Goal: Task Accomplishment & Management: Complete application form

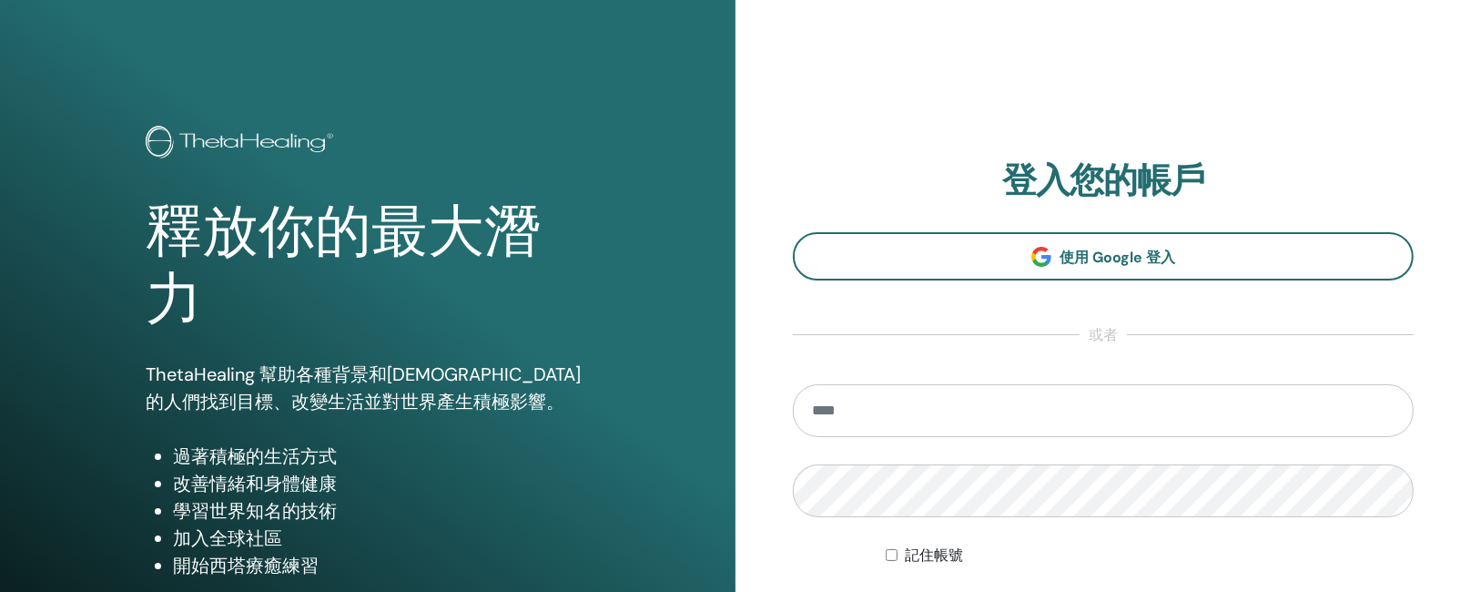
click at [823, 382] on section "登入您的帳戶 使用 Google 登入 或者 記住帳號 登入" at bounding box center [1103, 400] width 621 height 481
click at [831, 405] on input "email" at bounding box center [1103, 410] width 621 height 53
type input "**********"
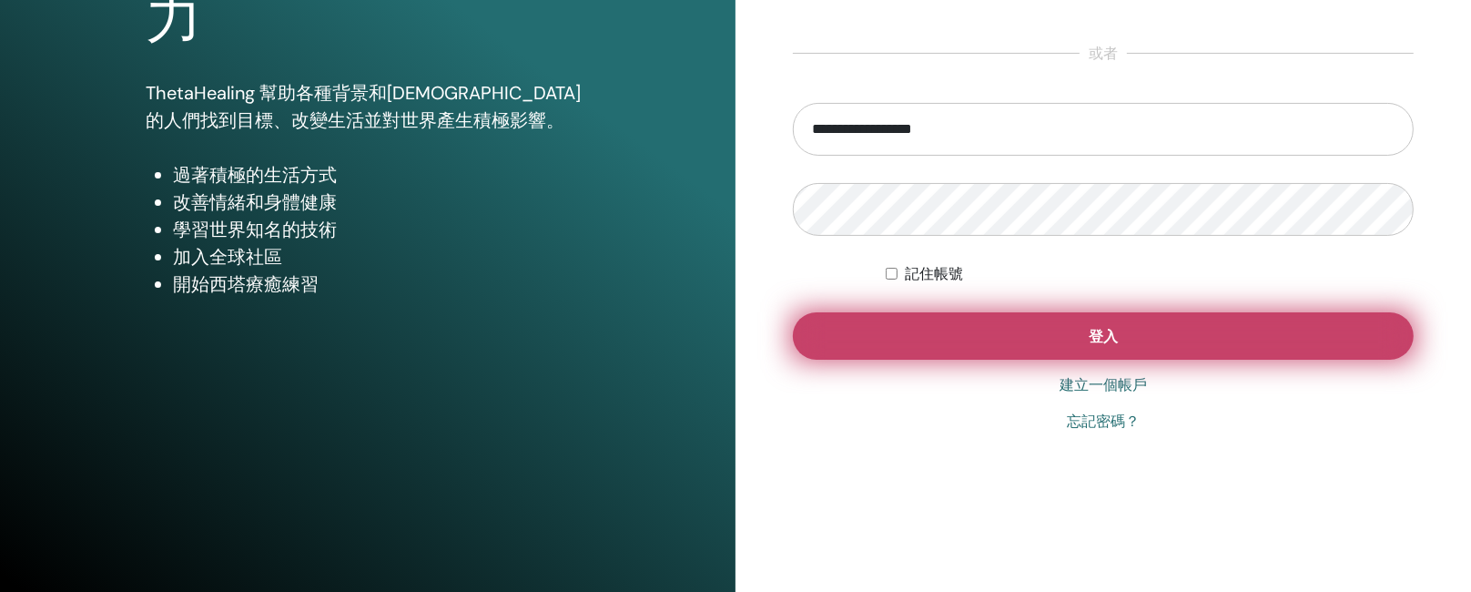
click at [1065, 335] on button "登入" at bounding box center [1103, 335] width 621 height 47
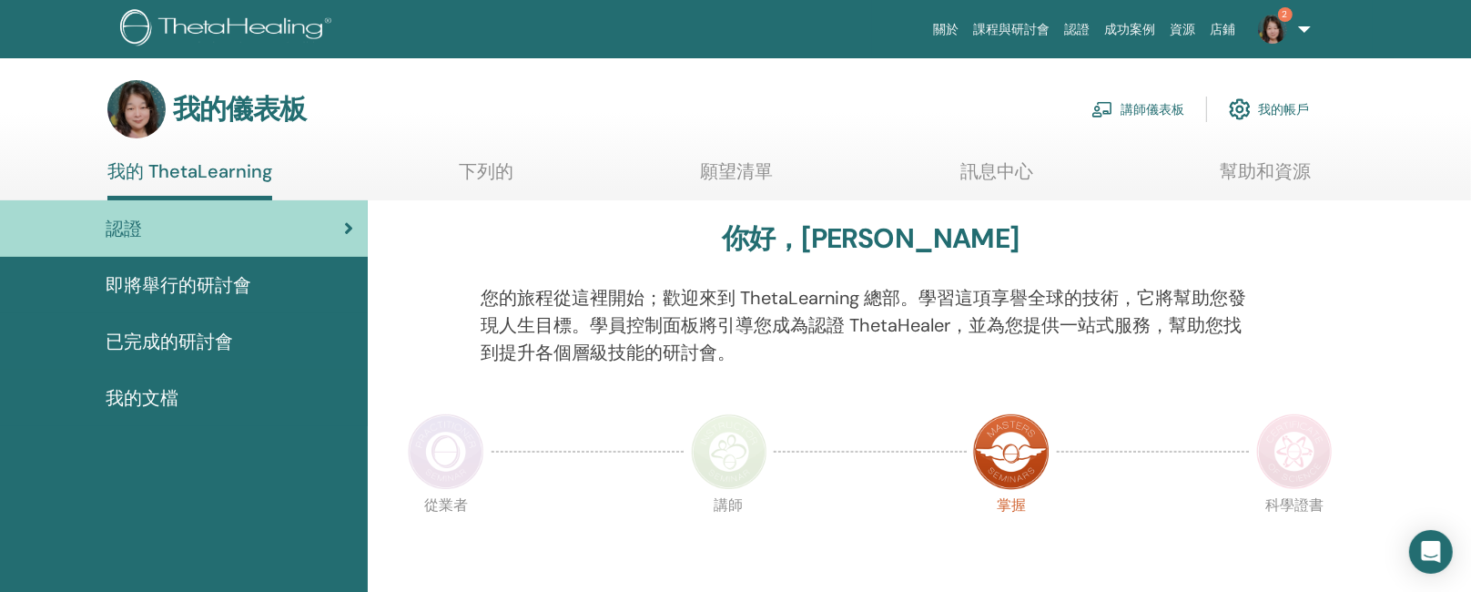
click at [200, 286] on font "即將舉行的研討會" at bounding box center [179, 285] width 146 height 24
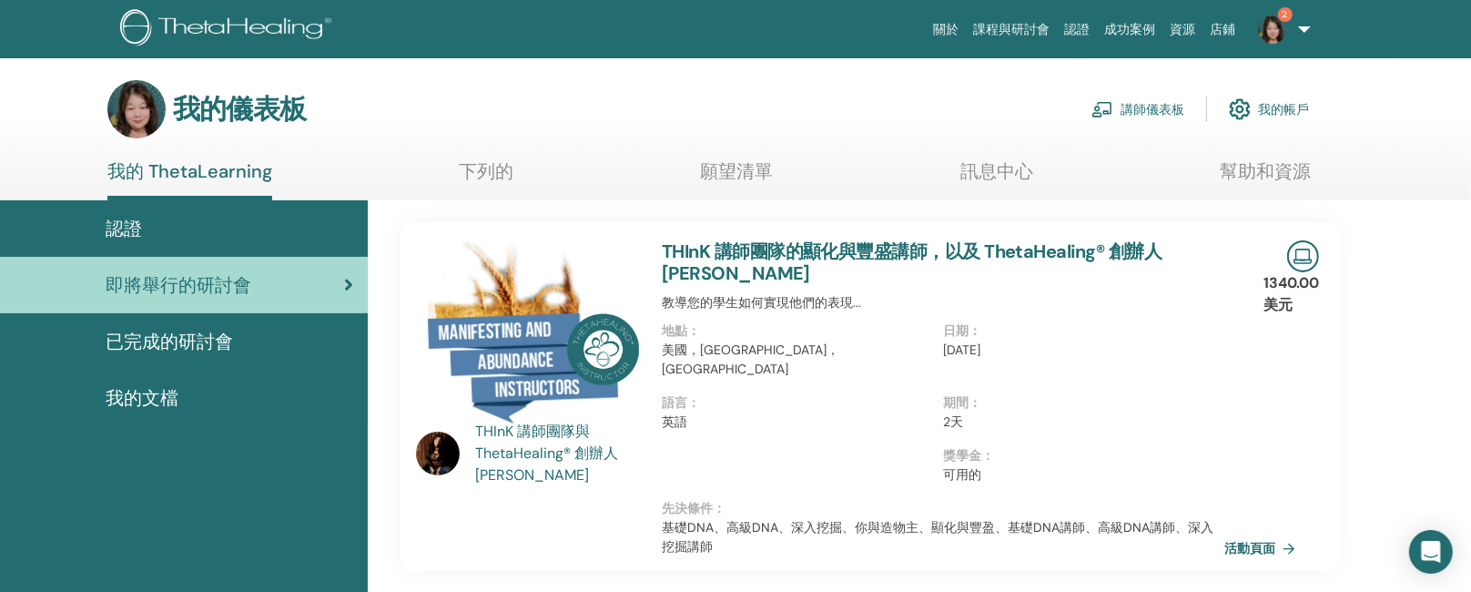
click at [125, 229] on font "認證" at bounding box center [124, 229] width 36 height 24
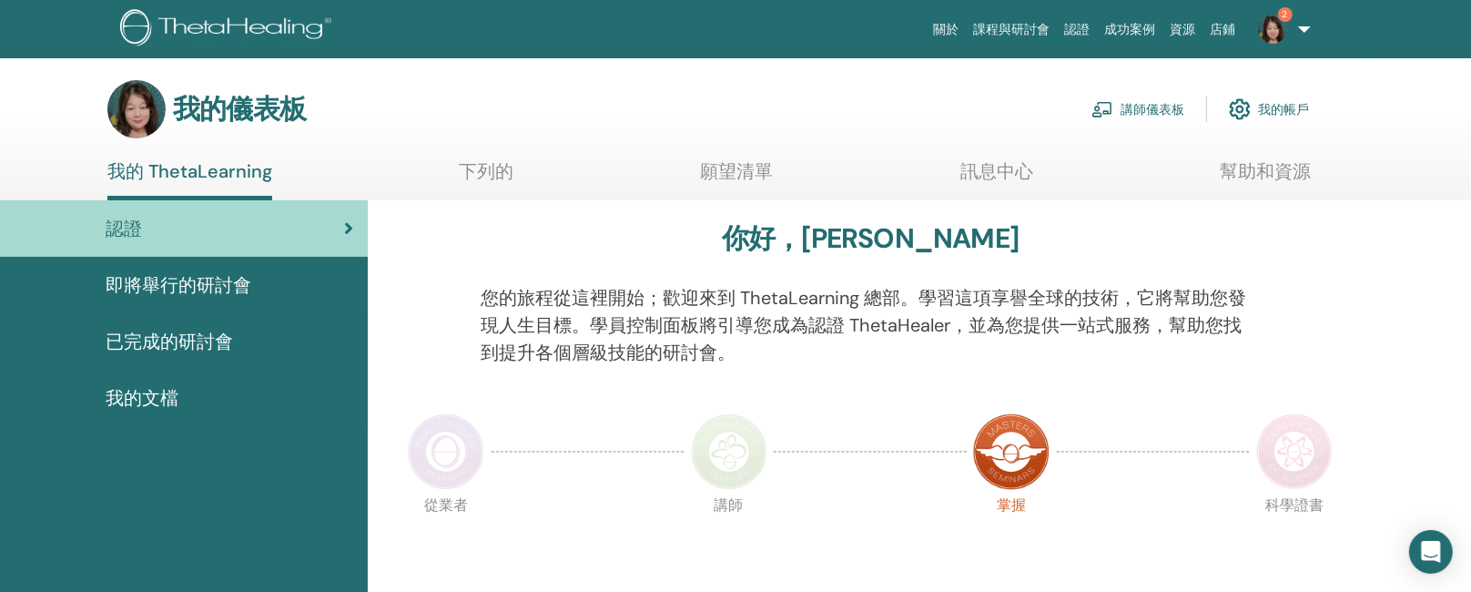
click at [138, 286] on font "即將舉行的研討會" at bounding box center [179, 285] width 146 height 24
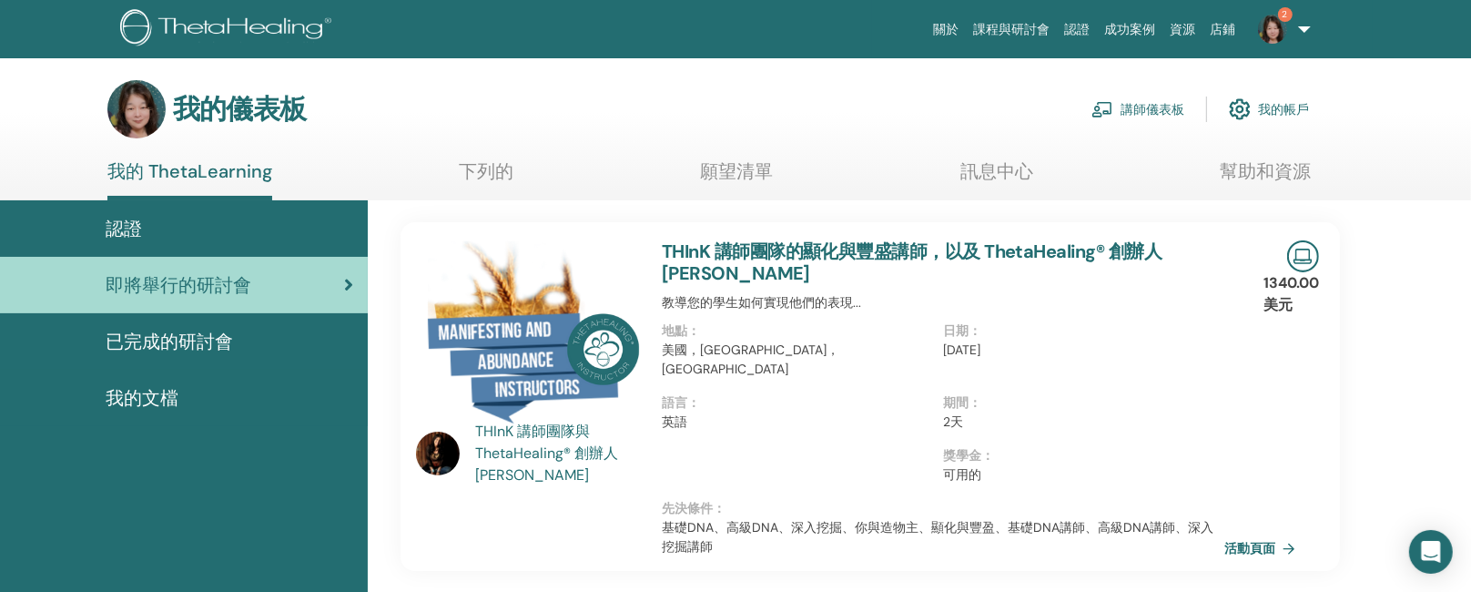
click at [1281, 15] on span "2" at bounding box center [1285, 14] width 15 height 15
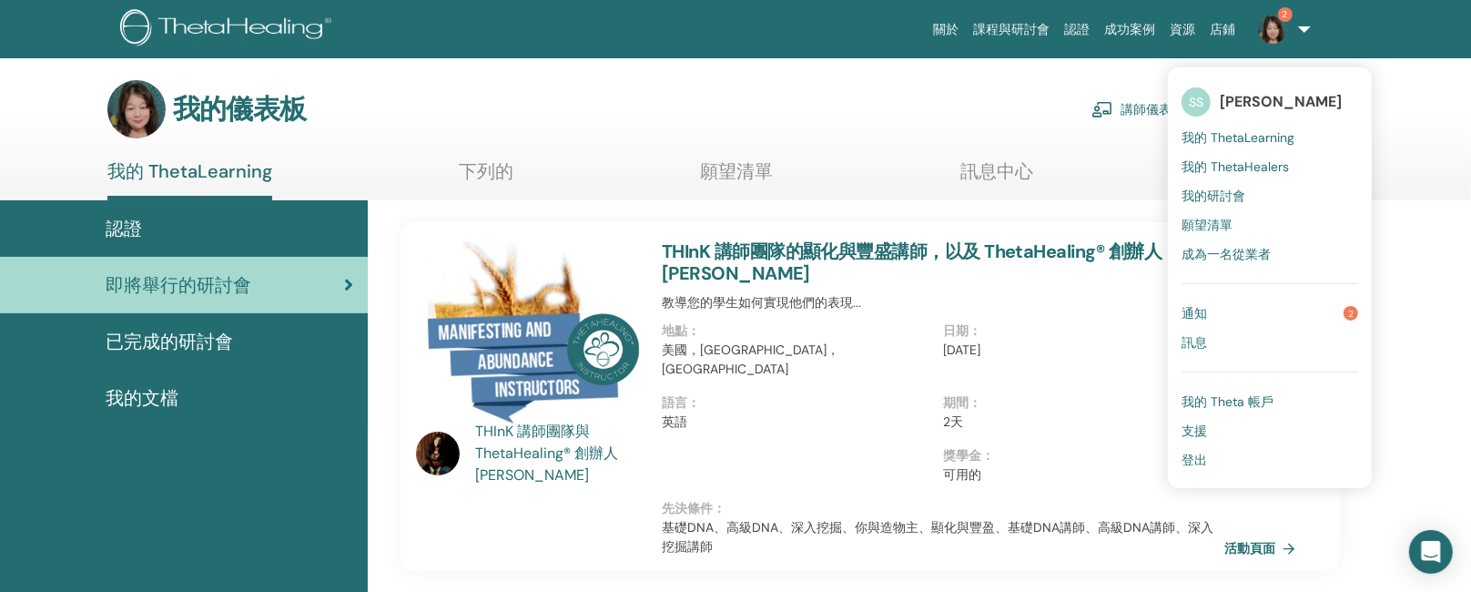
click at [1293, 313] on link "通知 2" at bounding box center [1269, 313] width 177 height 29
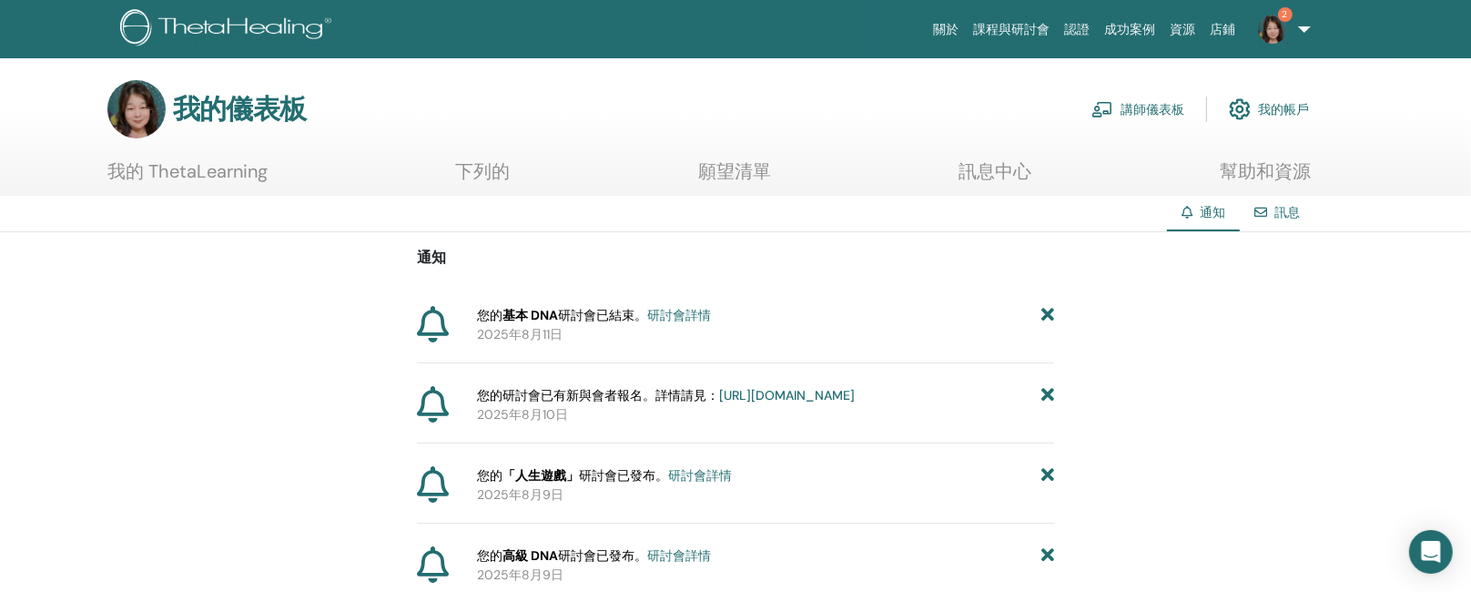
click at [1007, 31] on font "課程與研討會" at bounding box center [1012, 29] width 76 height 15
click at [180, 167] on font "我的 ThetaLearning" at bounding box center [187, 171] width 160 height 24
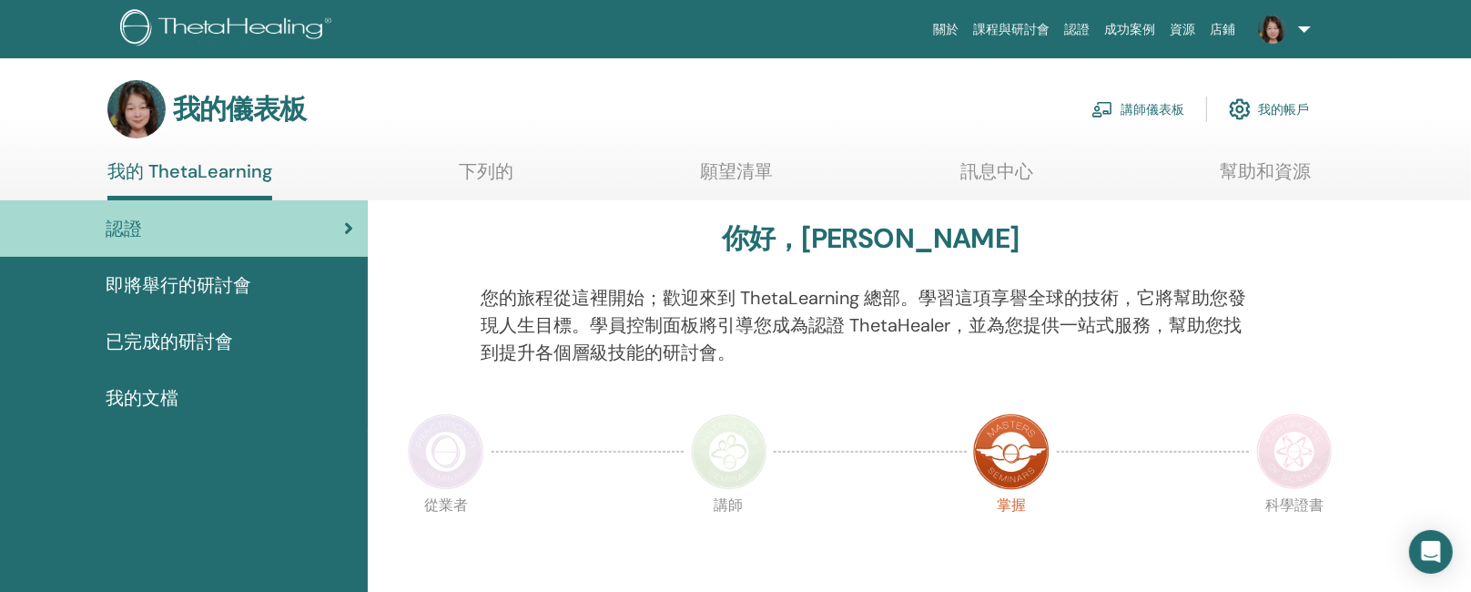
click at [196, 282] on font "即將舉行的研討會" at bounding box center [179, 285] width 146 height 24
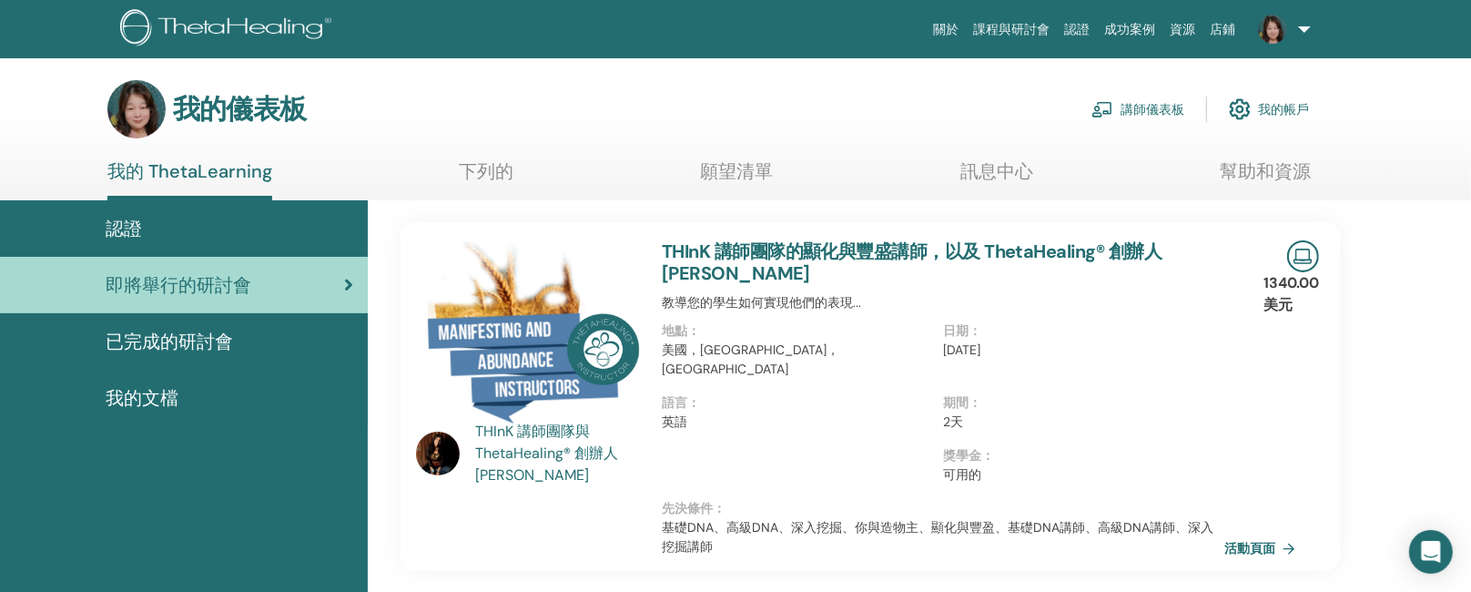
click at [1159, 106] on font "講師儀表板" at bounding box center [1152, 110] width 64 height 16
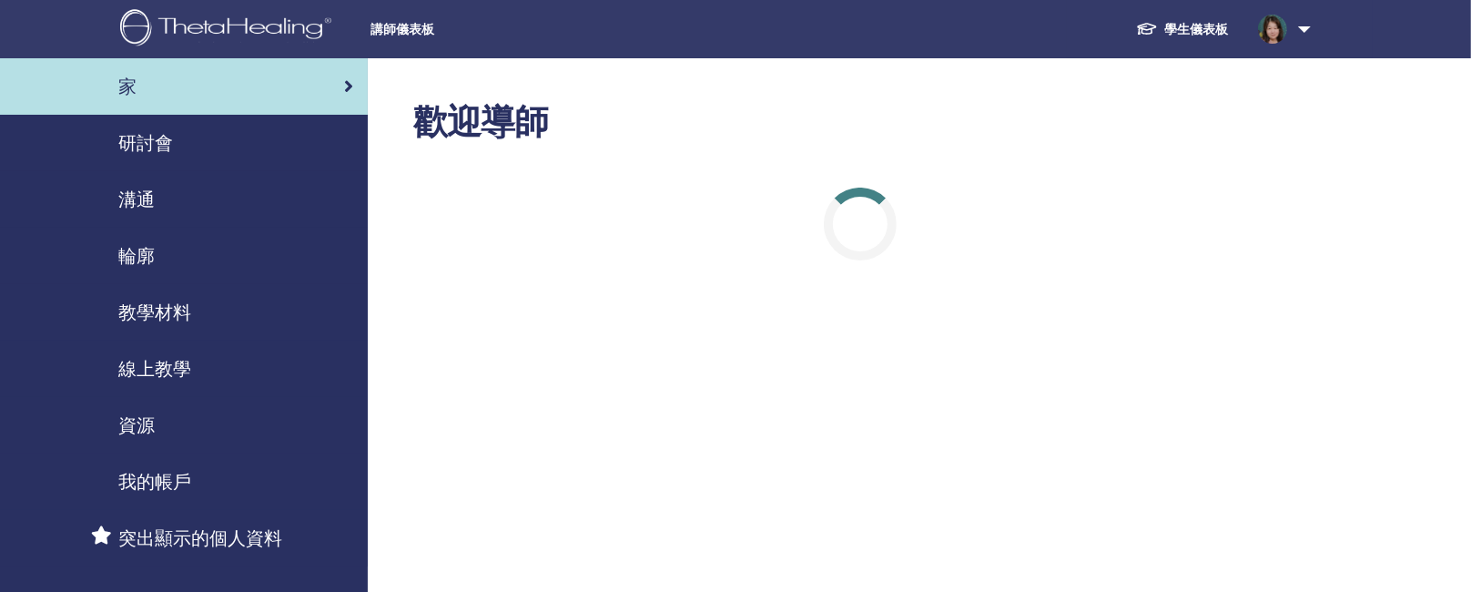
click at [144, 147] on font "研討會" at bounding box center [145, 143] width 55 height 24
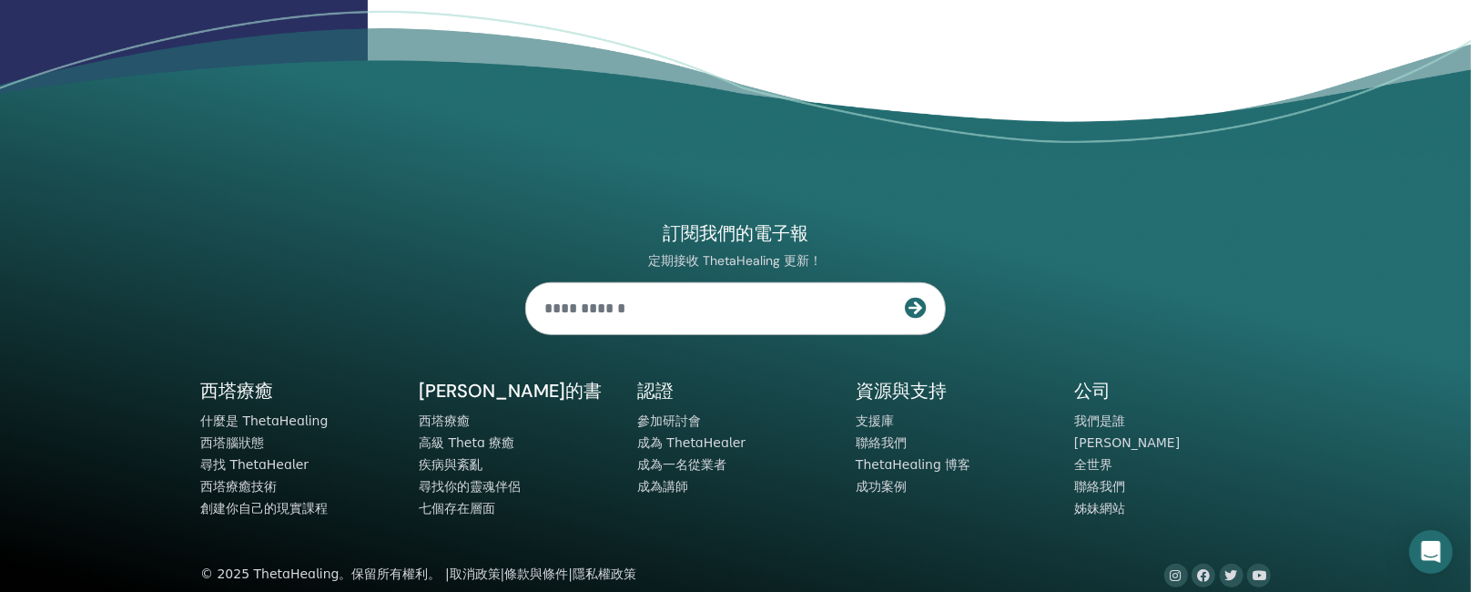
scroll to position [546, 0]
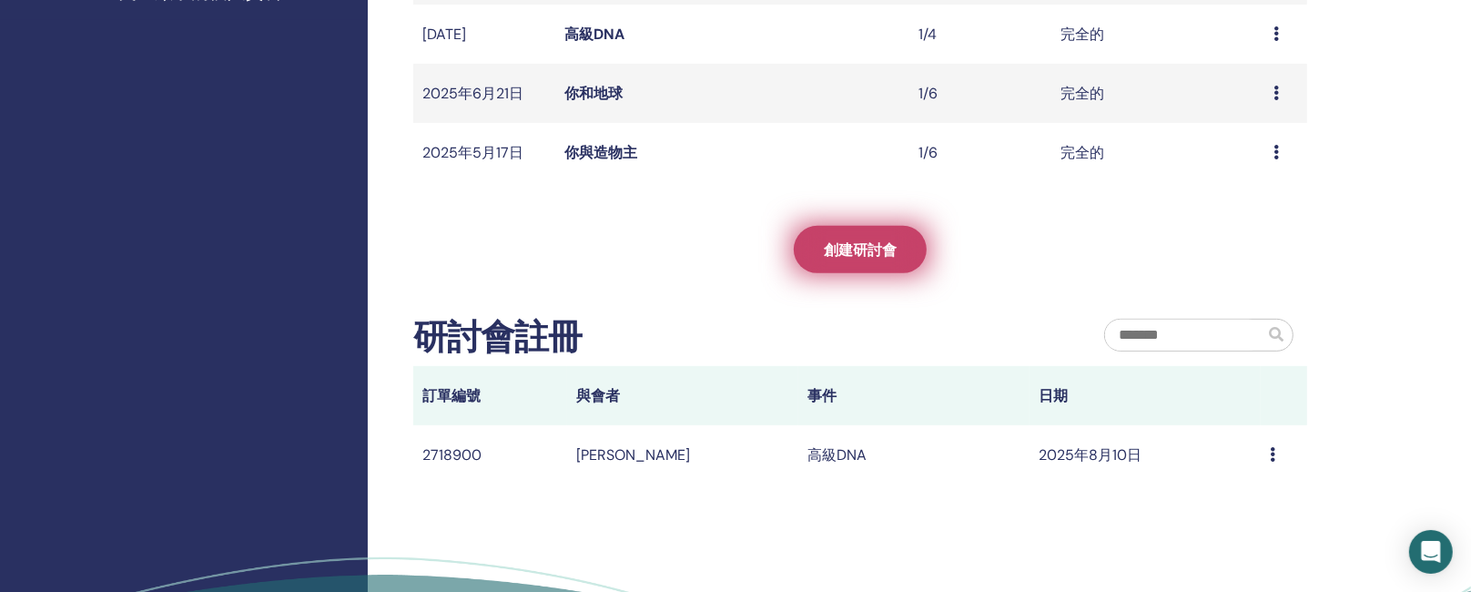
click at [875, 244] on font "創建研討會" at bounding box center [860, 249] width 73 height 19
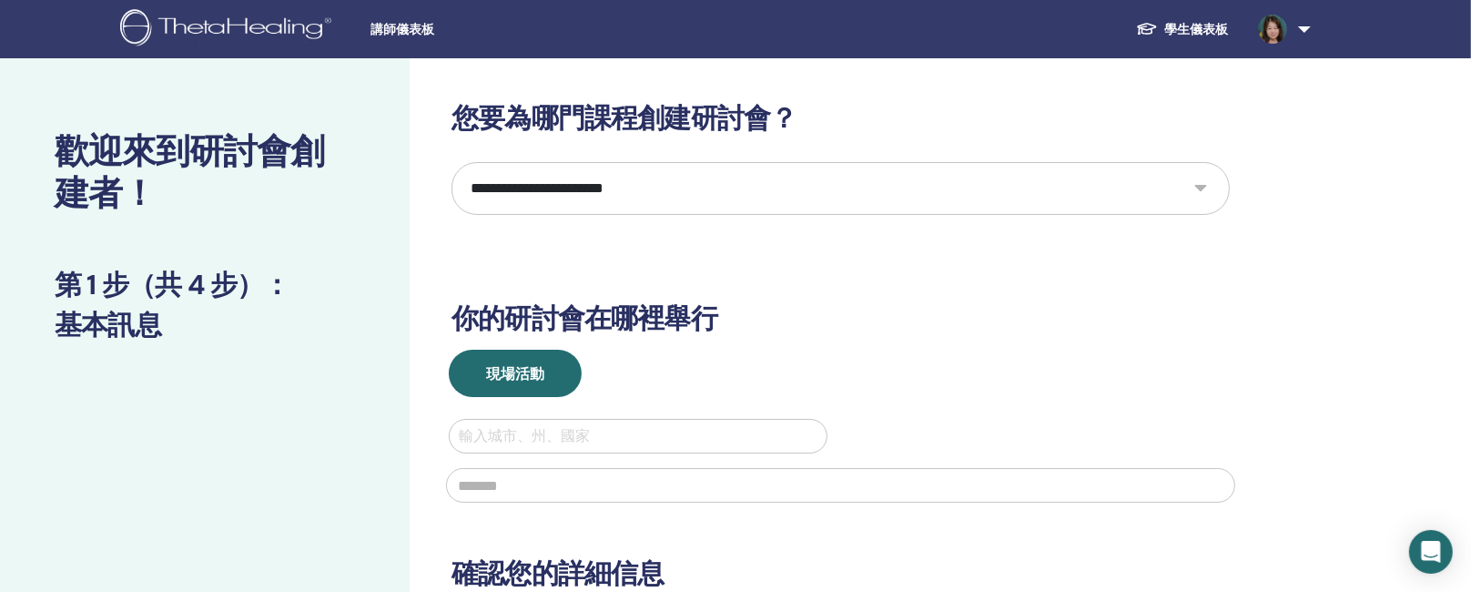
click at [1202, 191] on select "**********" at bounding box center [840, 188] width 778 height 53
select select "*"
click at [451, 162] on select "**********" at bounding box center [840, 188] width 778 height 53
click at [535, 448] on div at bounding box center [638, 435] width 359 height 25
click at [533, 432] on div at bounding box center [638, 435] width 359 height 25
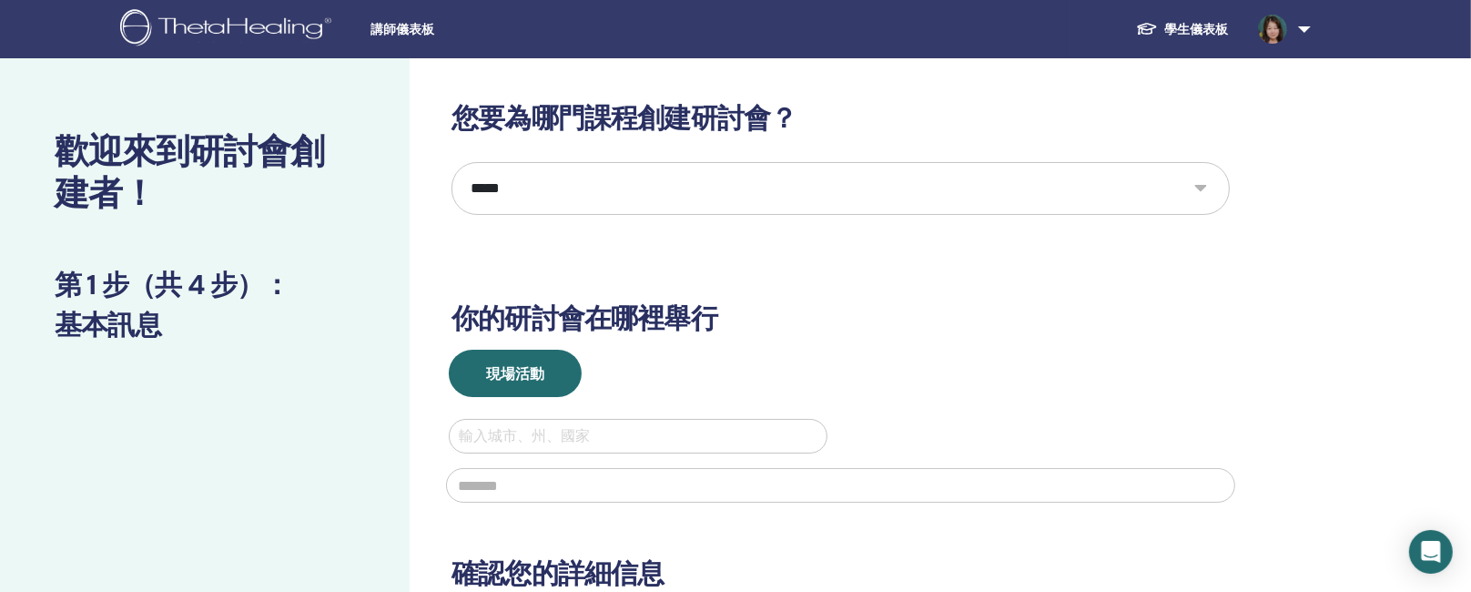
type input "*"
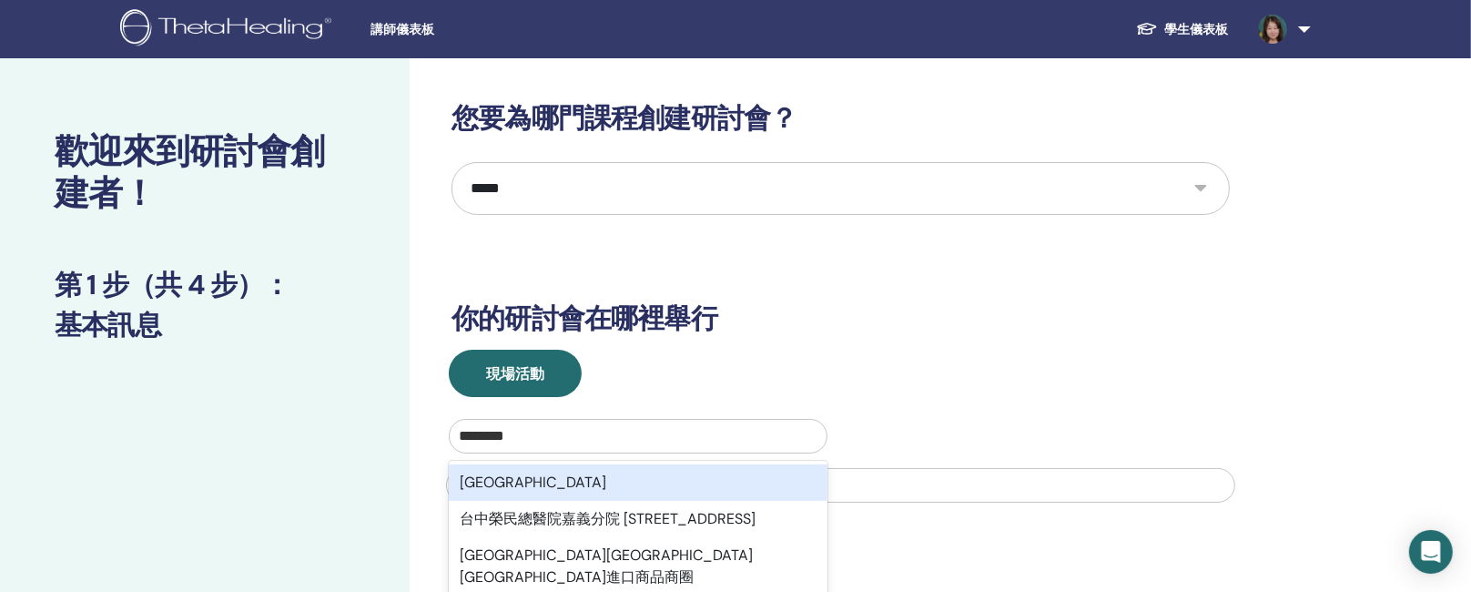
type input "********"
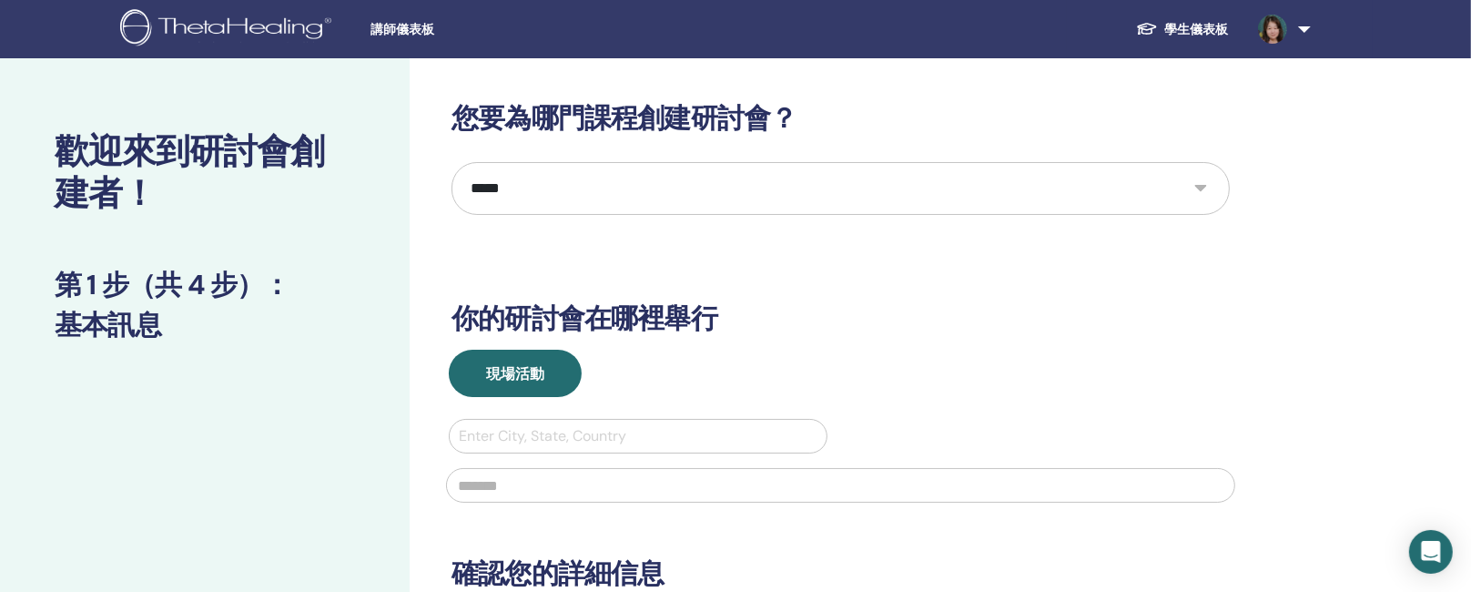
click at [866, 486] on input "text" at bounding box center [840, 485] width 789 height 35
click at [494, 431] on div at bounding box center [638, 435] width 359 height 25
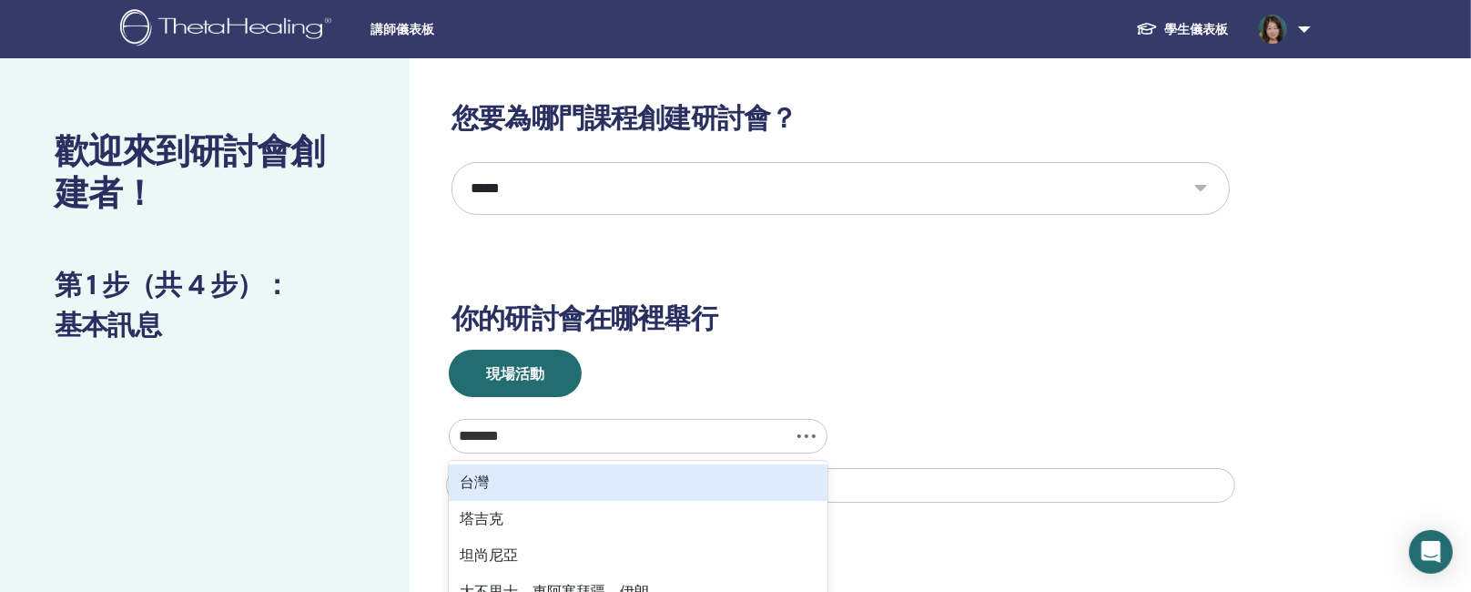
type input "********"
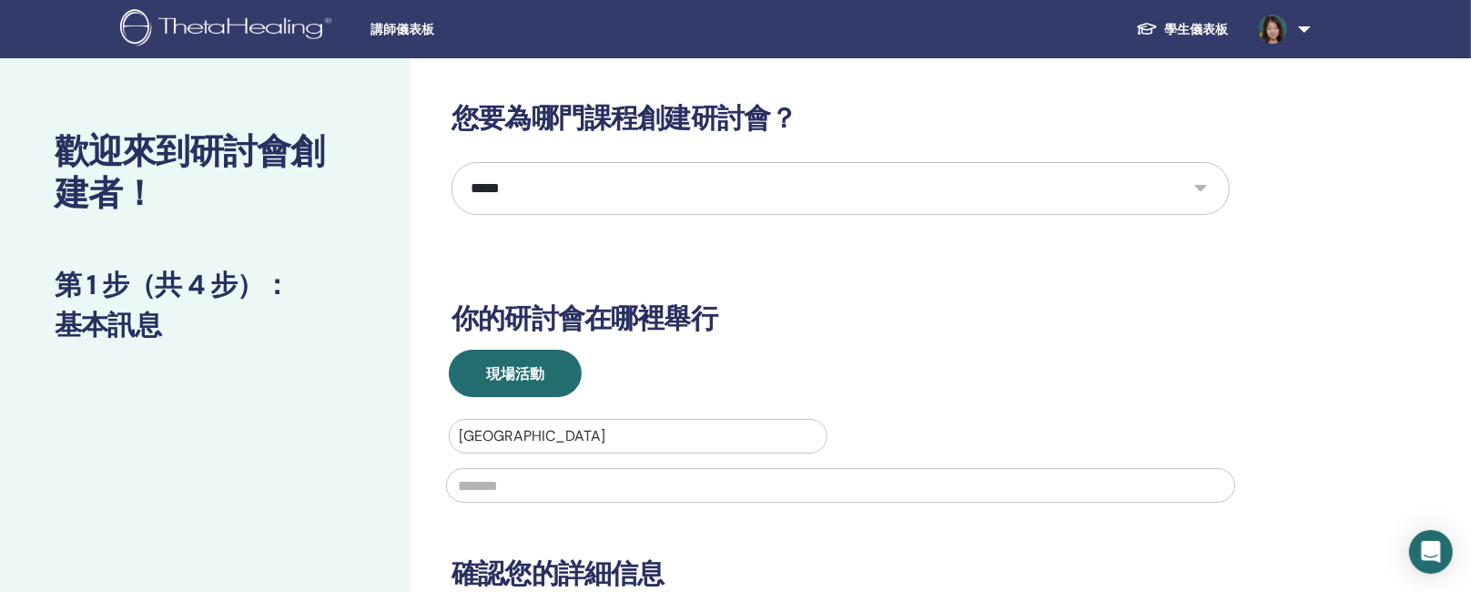
click at [508, 483] on input "text" at bounding box center [840, 485] width 789 height 35
click at [663, 496] on input "********" at bounding box center [840, 485] width 789 height 35
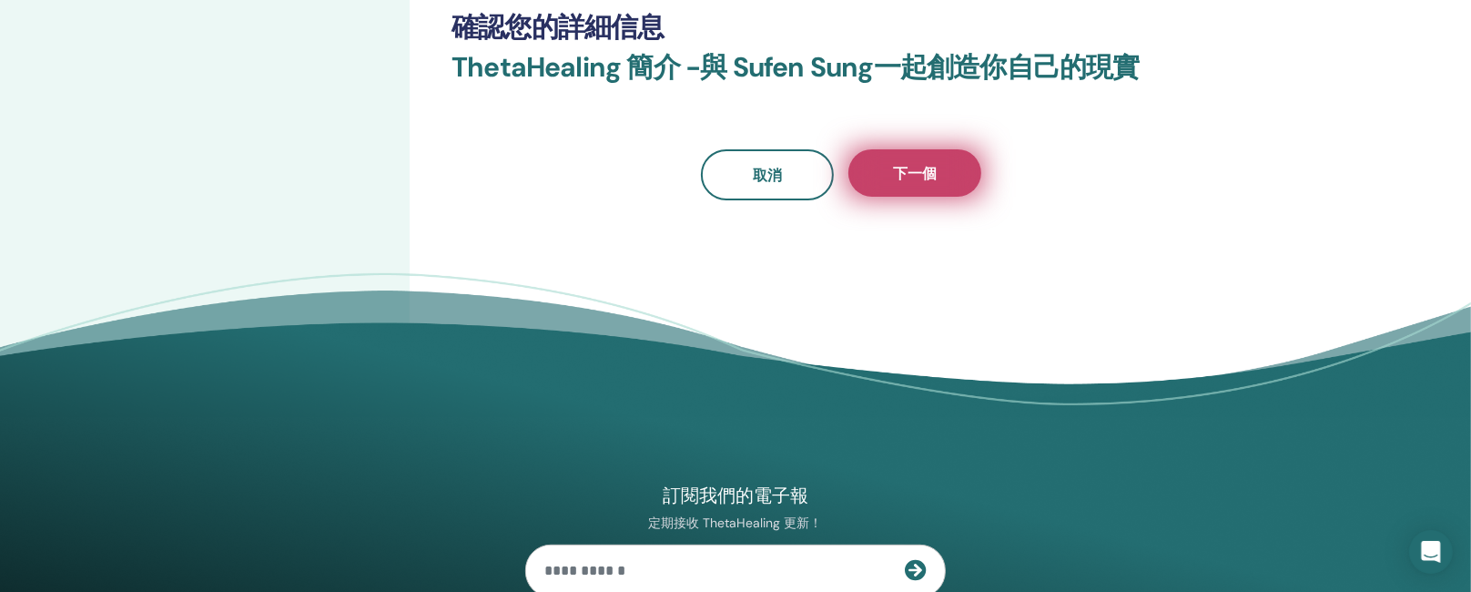
type input "********"
click at [940, 182] on button "下一個" at bounding box center [914, 172] width 133 height 47
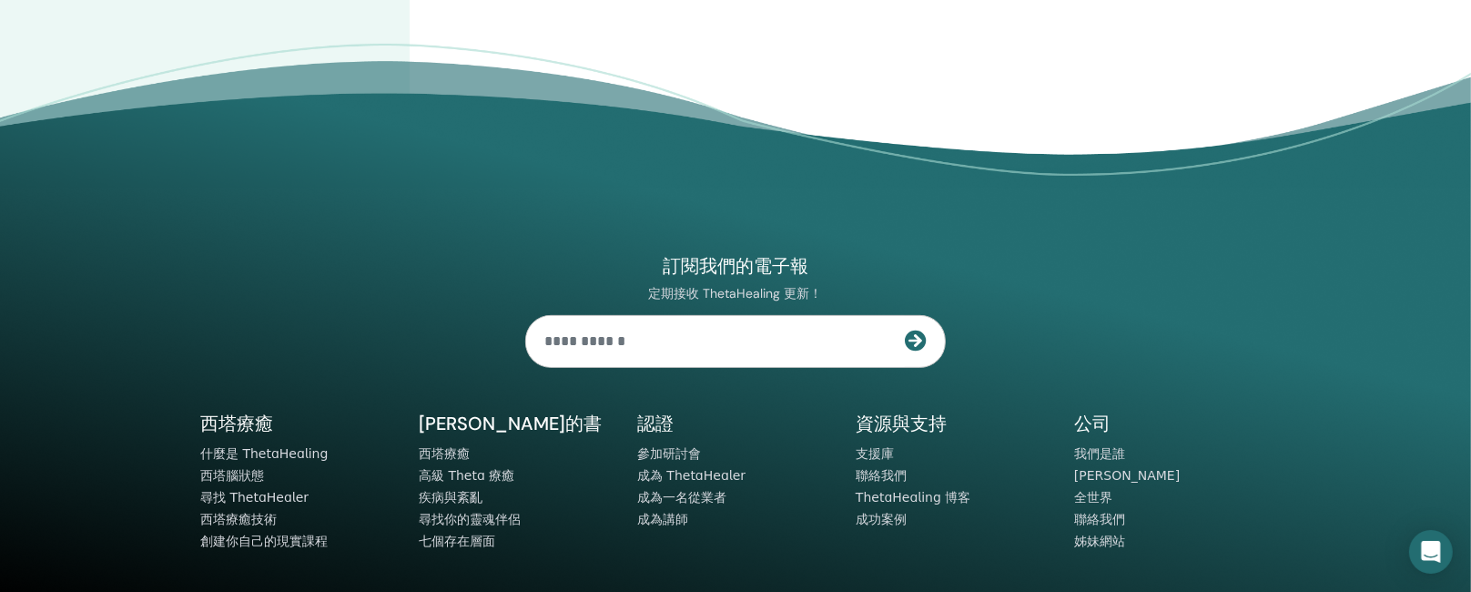
scroll to position [0, 0]
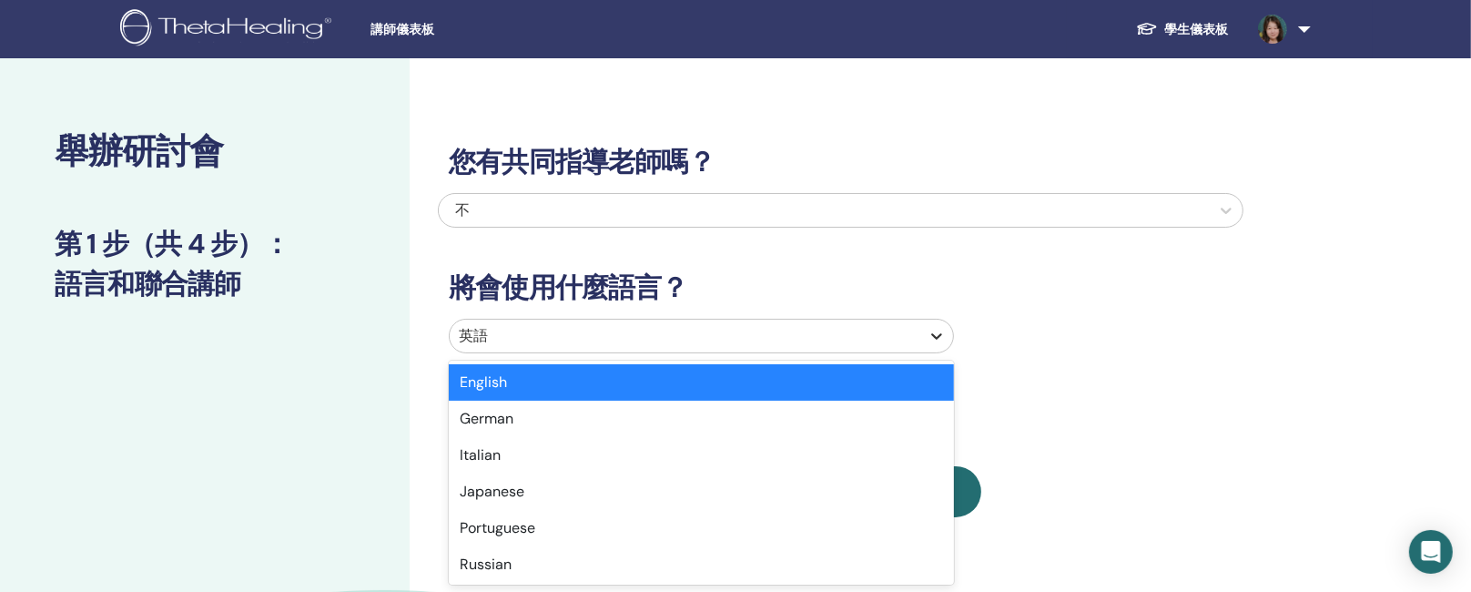
click at [928, 335] on icon at bounding box center [936, 336] width 18 height 18
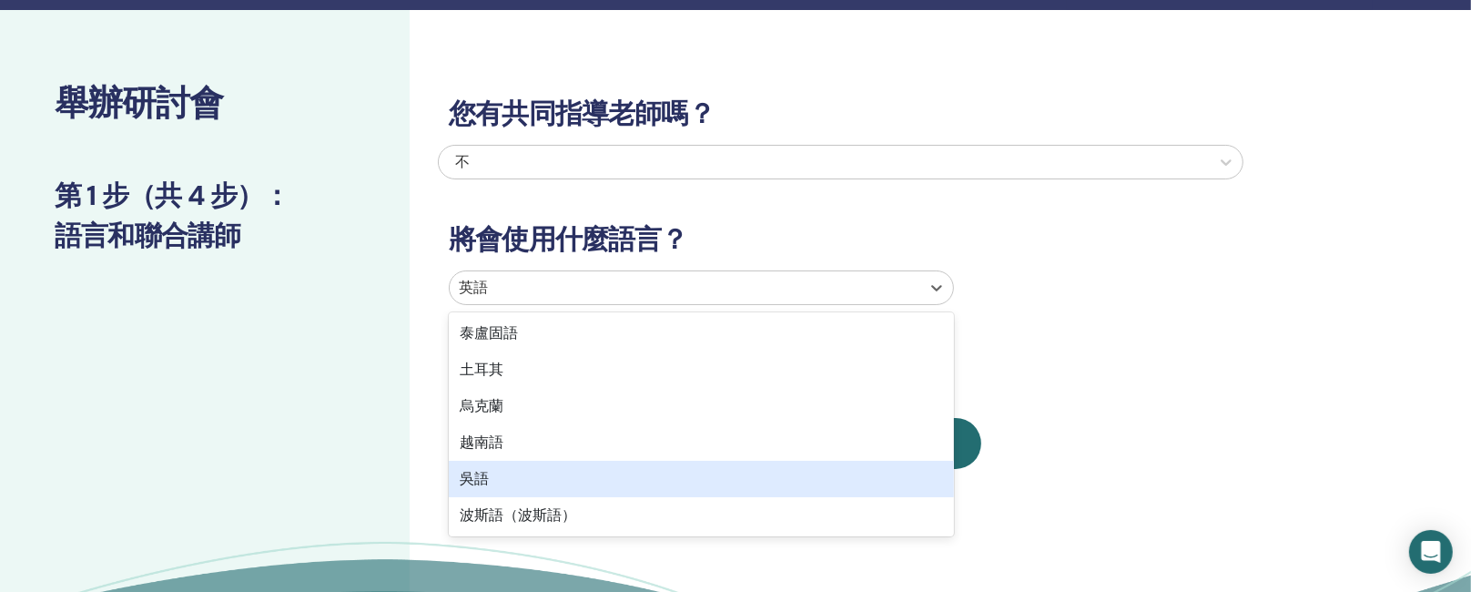
scroll to position [947, 0]
click at [560, 472] on div "國語" at bounding box center [701, 479] width 505 height 36
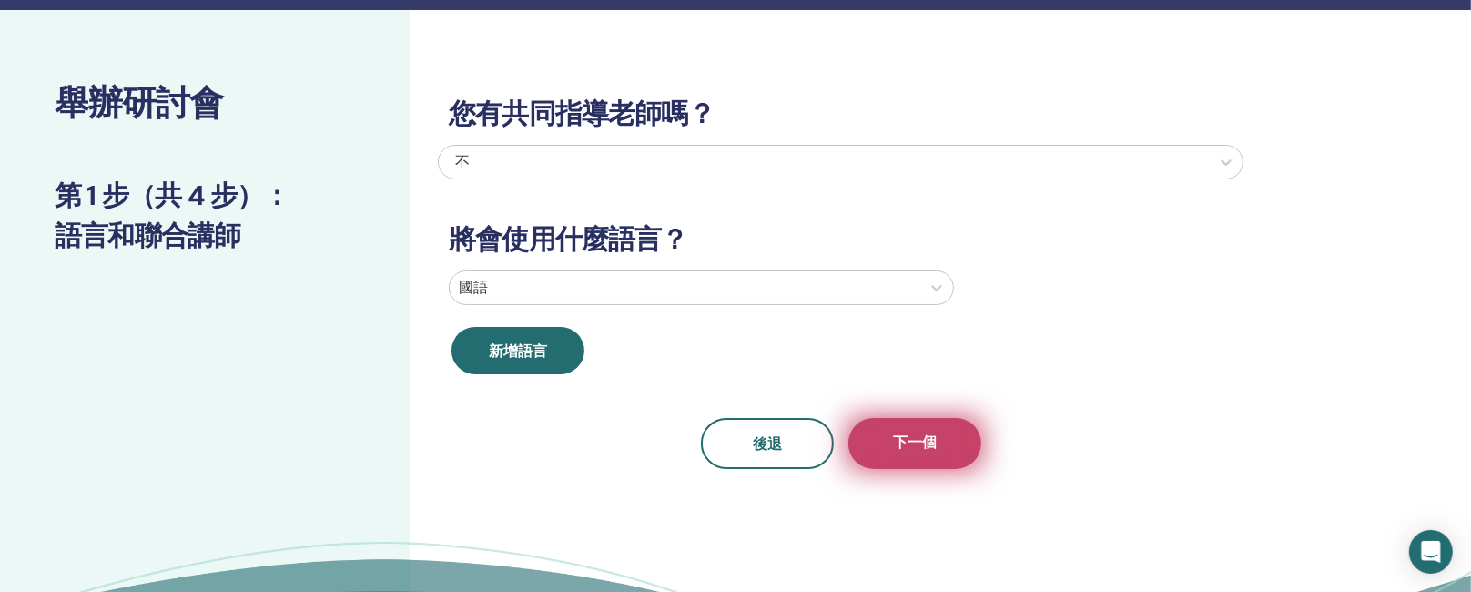
click at [928, 460] on button "下一個" at bounding box center [914, 443] width 133 height 51
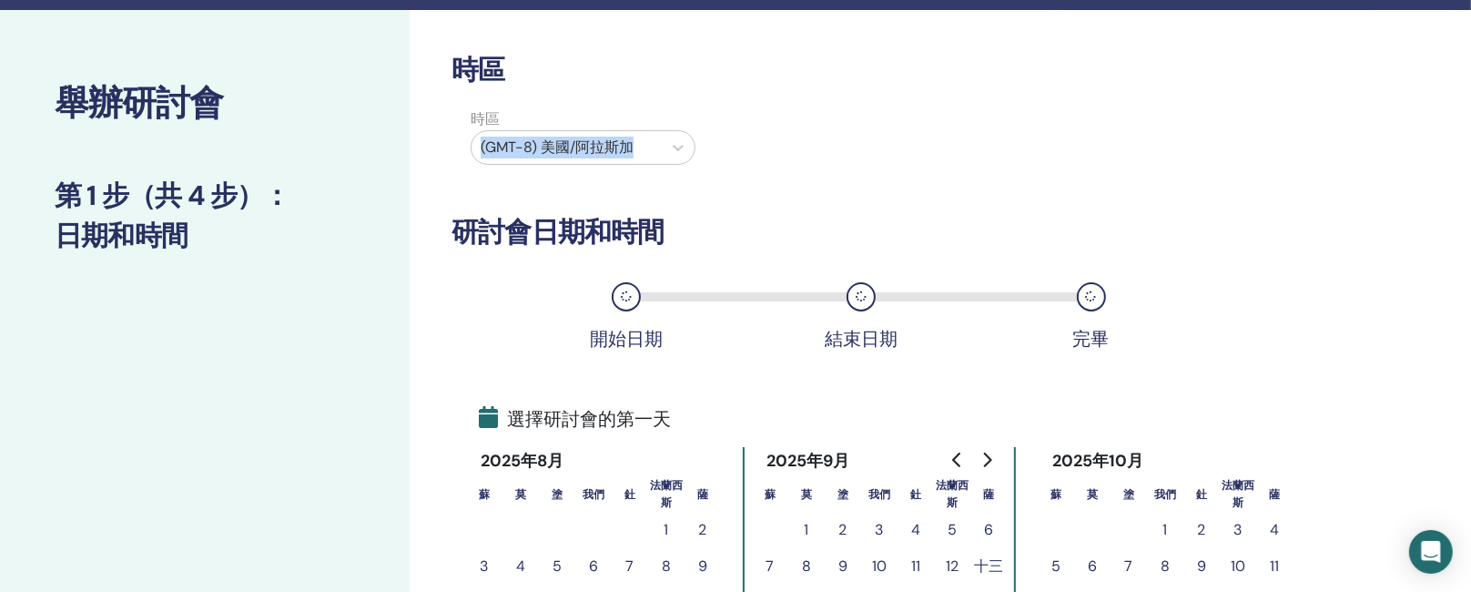
drag, startPoint x: 1461, startPoint y: 101, endPoint x: 1464, endPoint y: 133, distance: 32.1
click at [1464, 133] on div "舉辦研討會 第 1 步（共 4 步） ： 日期和時間 時區 時區 (GMT-8) 美國/阿拉斯加 研討會日期和時間 開始日期 結束日期 完畢 選擇研討會的第一…" at bounding box center [735, 552] width 1471 height 1084
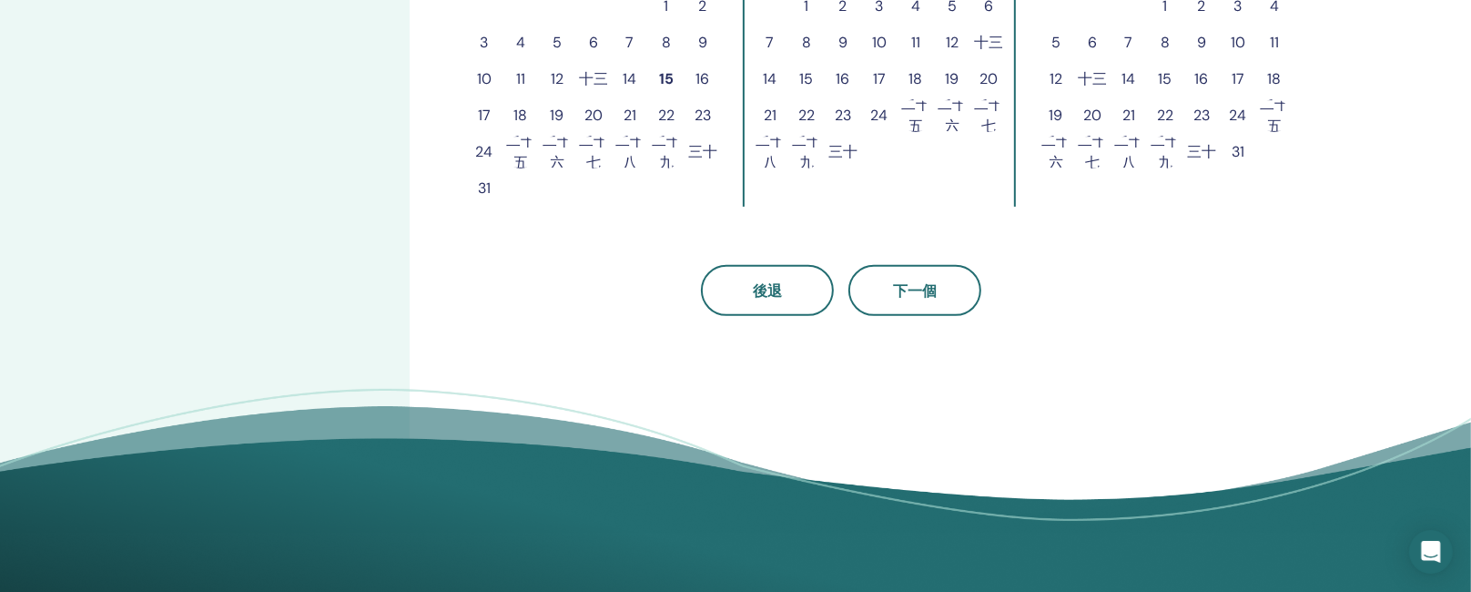
scroll to position [594, 0]
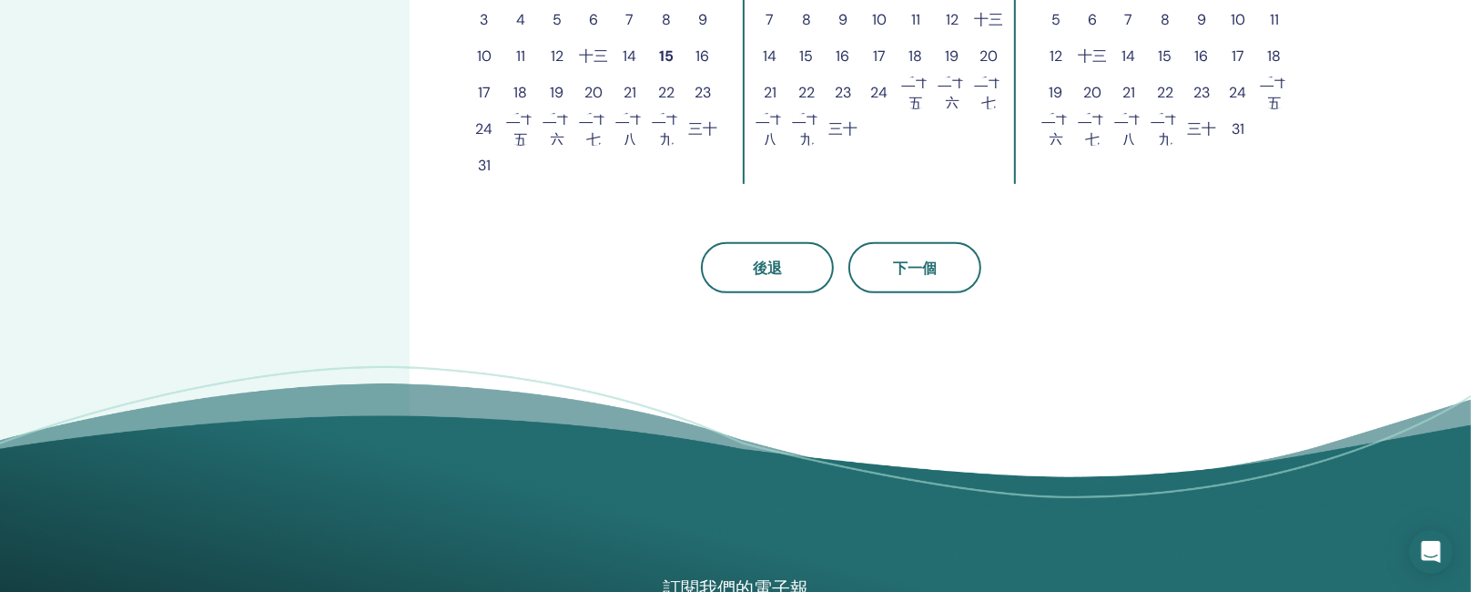
click at [804, 25] on font "8" at bounding box center [806, 19] width 9 height 19
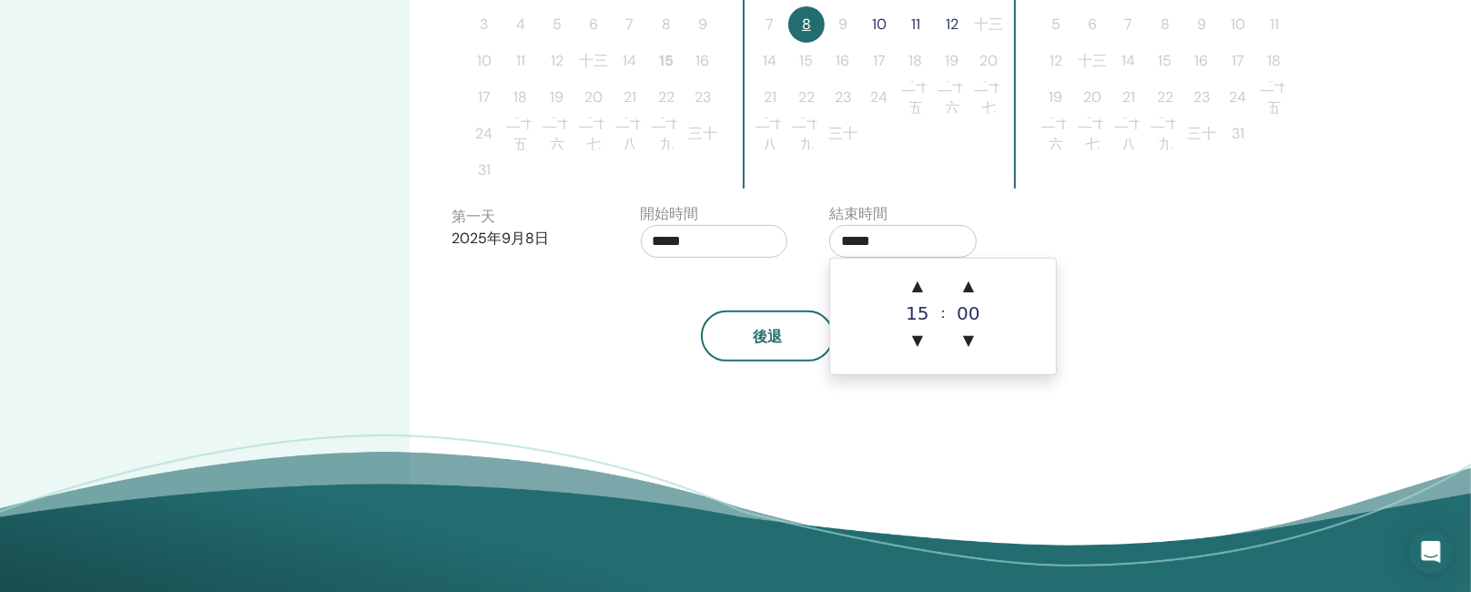
click at [848, 245] on input "*****" at bounding box center [902, 241] width 147 height 33
click at [916, 288] on font "▲" at bounding box center [917, 285] width 11 height 17
type input "*****"
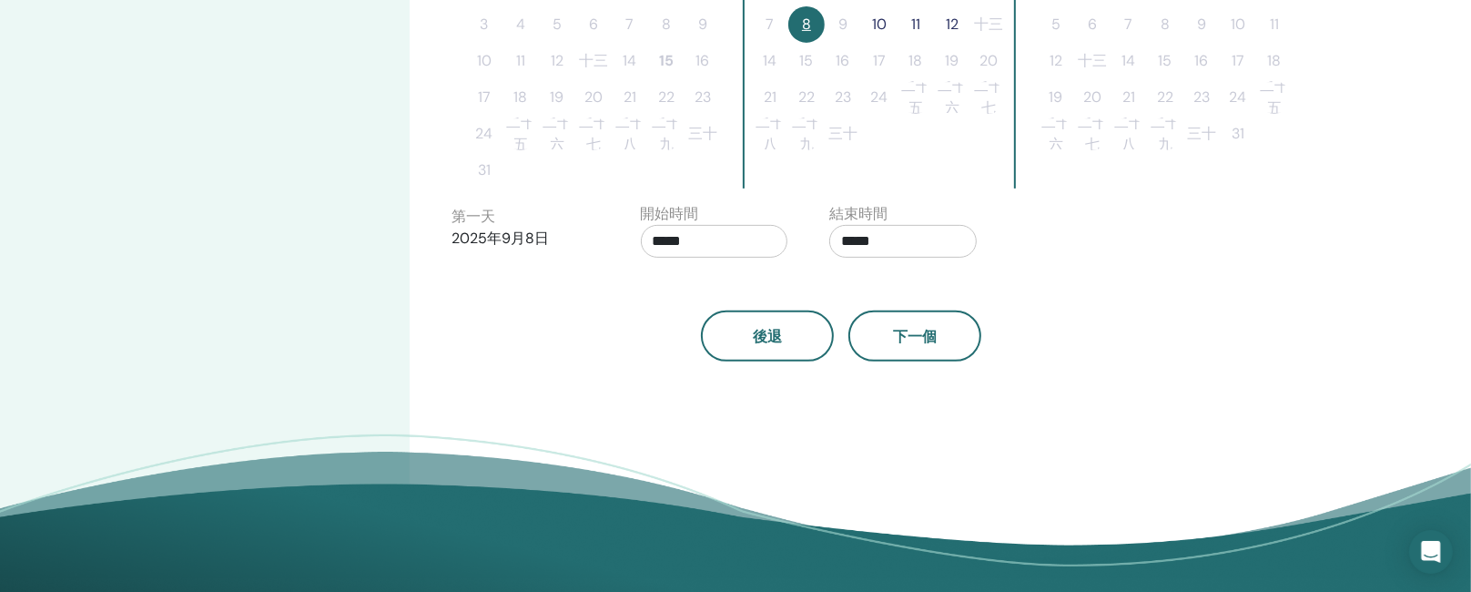
click at [998, 238] on div "結束時間 *****" at bounding box center [910, 235] width 189 height 64
click at [877, 25] on font "10" at bounding box center [879, 24] width 15 height 19
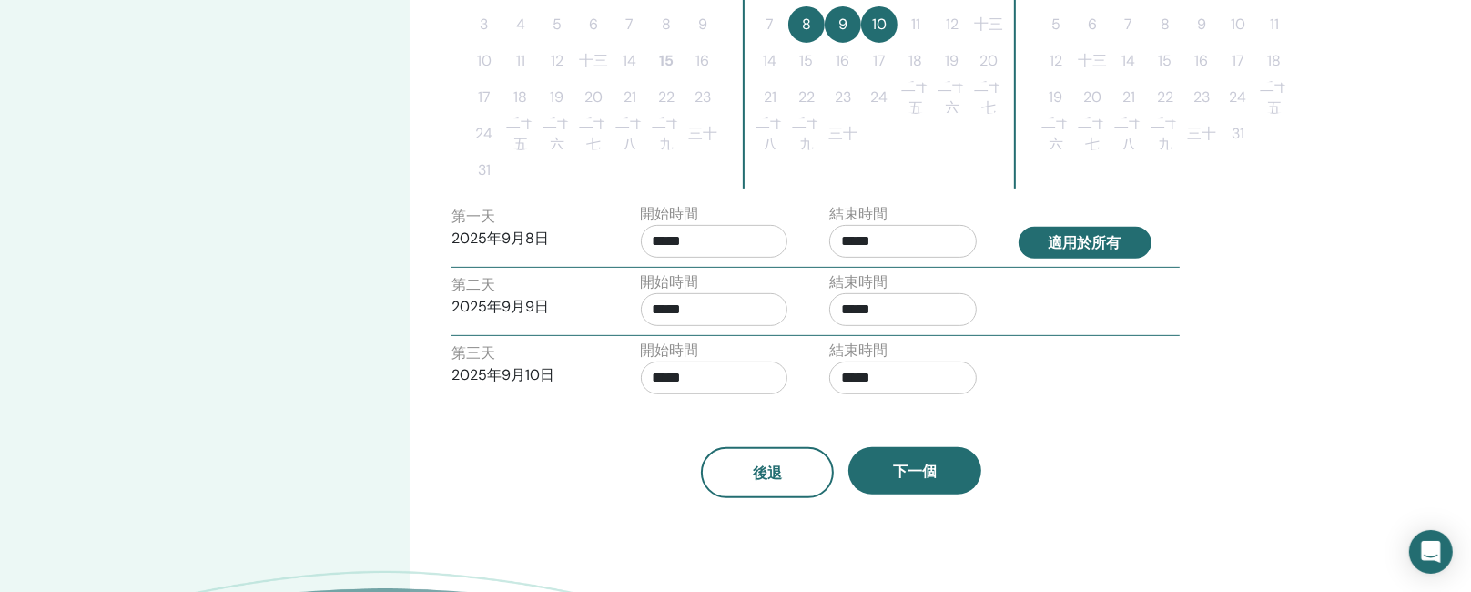
click at [1046, 238] on button "適用於所有" at bounding box center [1084, 243] width 133 height 32
type input "*****"
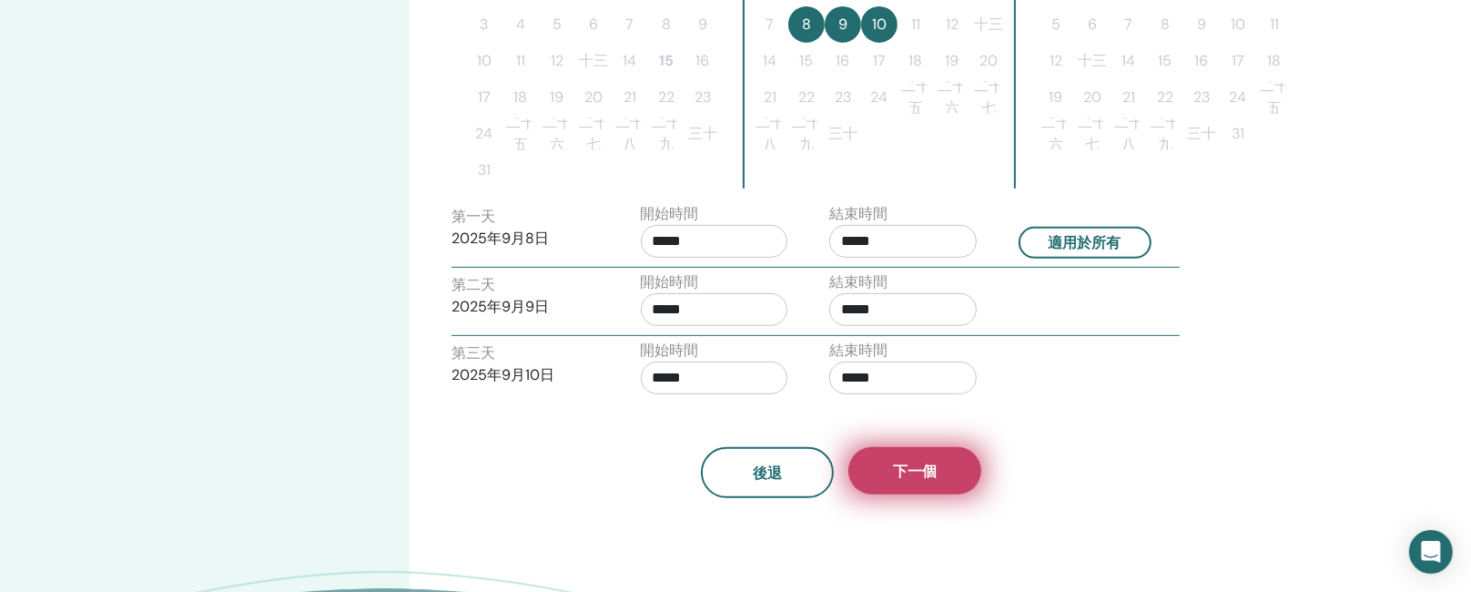
click at [926, 475] on font "下一個" at bounding box center [915, 470] width 44 height 19
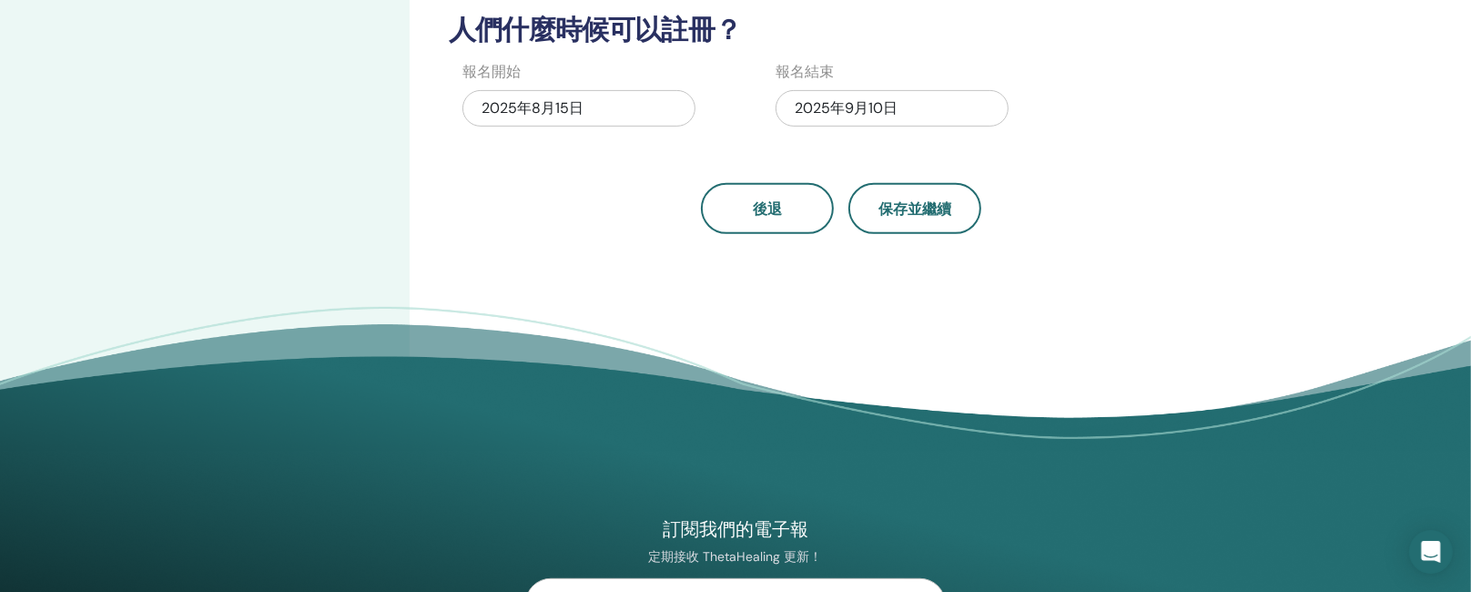
scroll to position [48, 0]
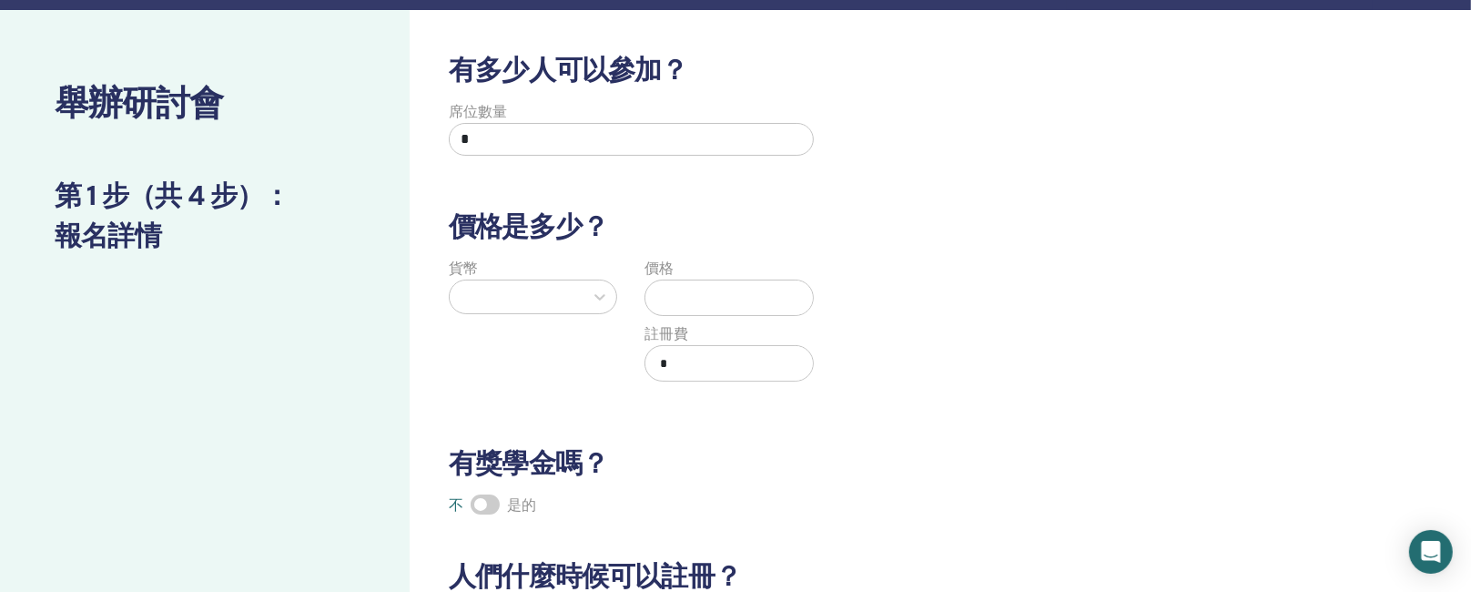
drag, startPoint x: 485, startPoint y: 147, endPoint x: 448, endPoint y: 149, distance: 37.4
click at [449, 149] on div "席位數量 *" at bounding box center [631, 134] width 365 height 66
type input "*"
click at [595, 299] on icon at bounding box center [600, 297] width 18 height 18
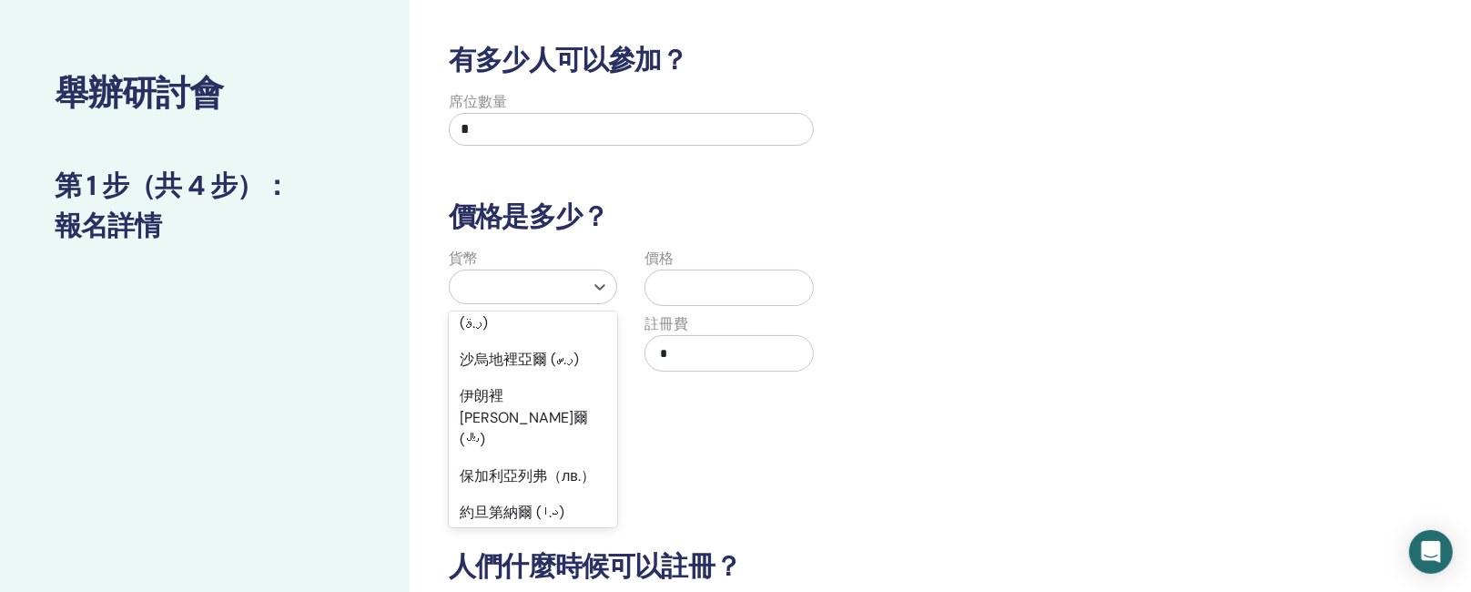
scroll to position [1605, 0]
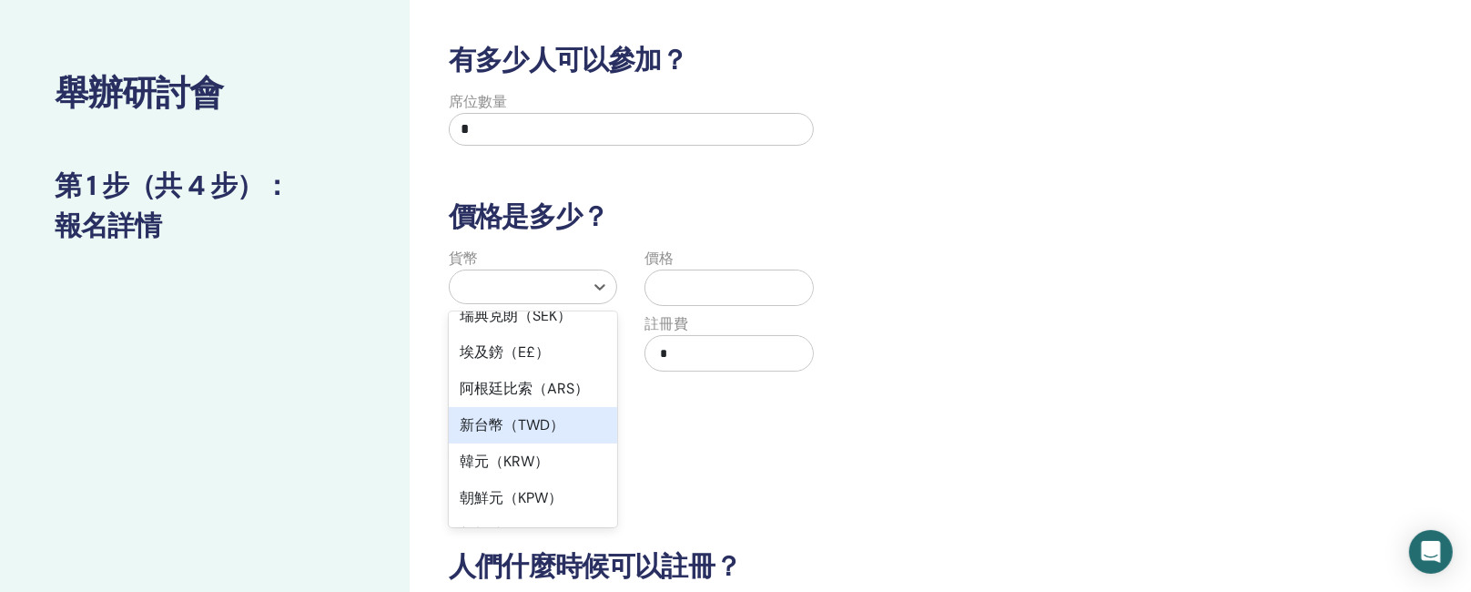
click at [520, 415] on font "新台幣（TWD）" at bounding box center [512, 424] width 105 height 19
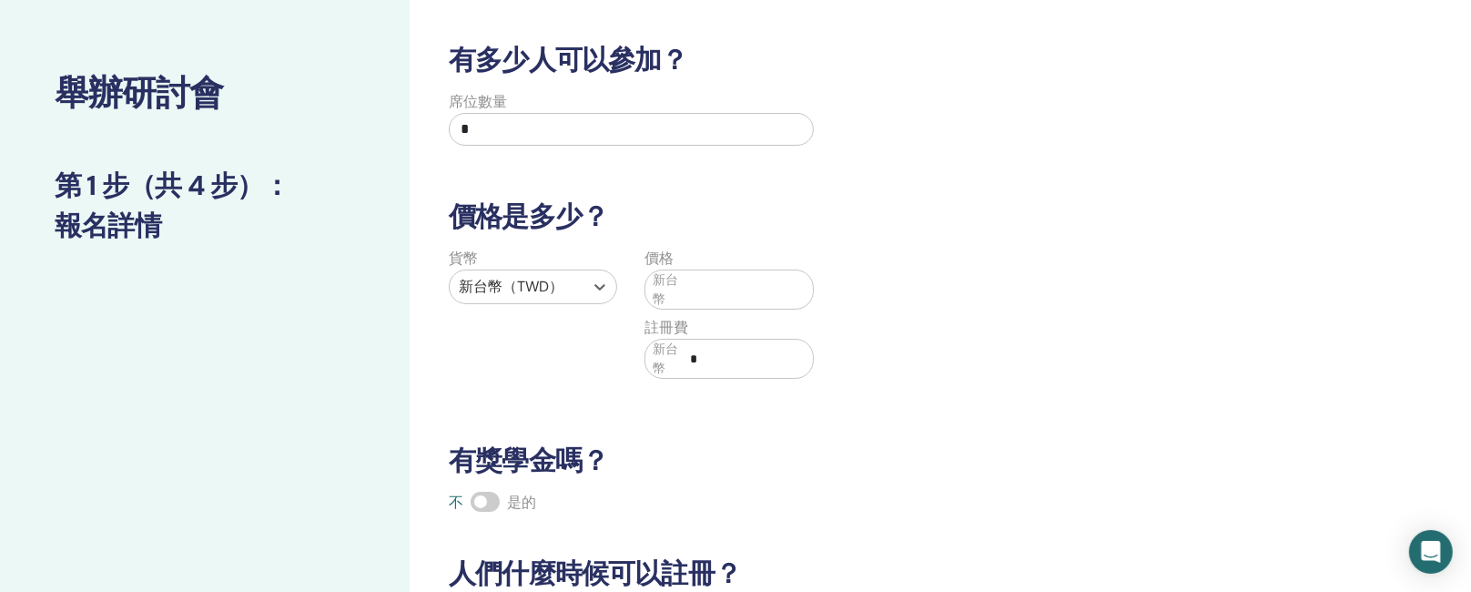
click at [692, 290] on input "text" at bounding box center [748, 289] width 129 height 35
type input "*****"
click at [710, 423] on div "有多少人可以參加？ 席位數量 * 價格是多少？ 貨幣 新台幣（TWD） 價格 新台幣 ***** 註冊費 新台幣 * 有獎學金嗎？ 不 是的 人們什麼時候可以…" at bounding box center [841, 411] width 806 height 734
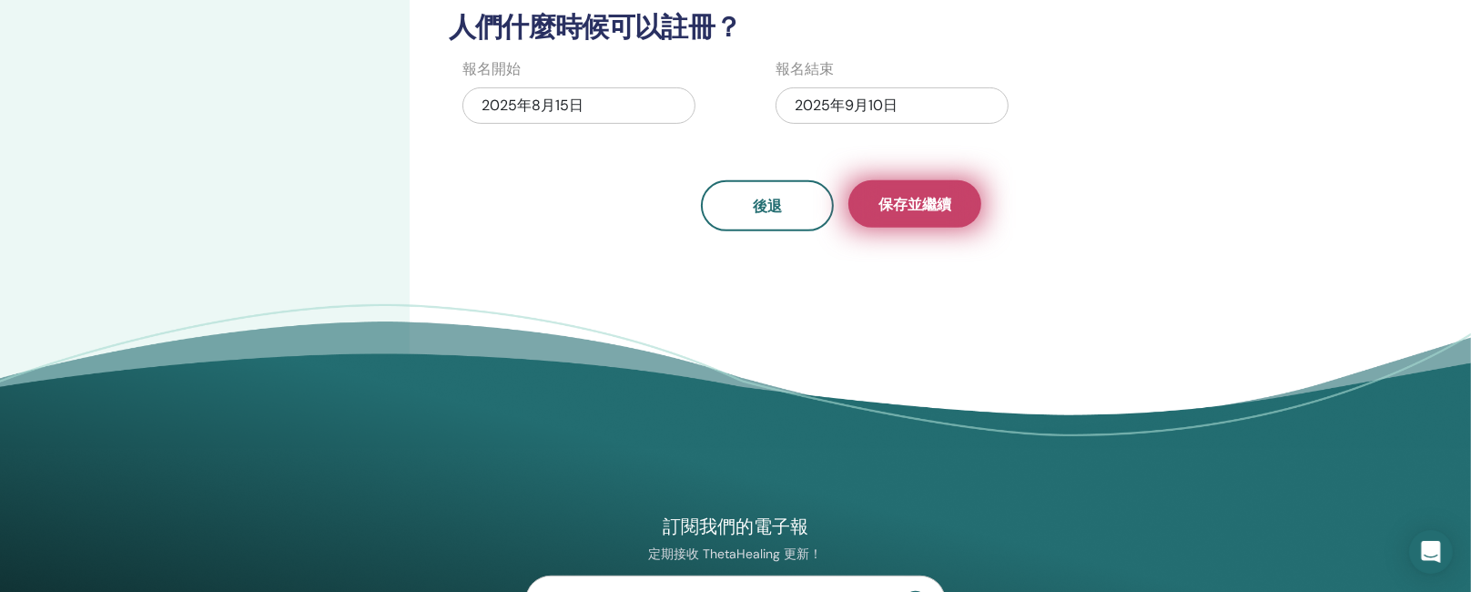
click at [937, 220] on button "保存並繼續" at bounding box center [914, 203] width 133 height 47
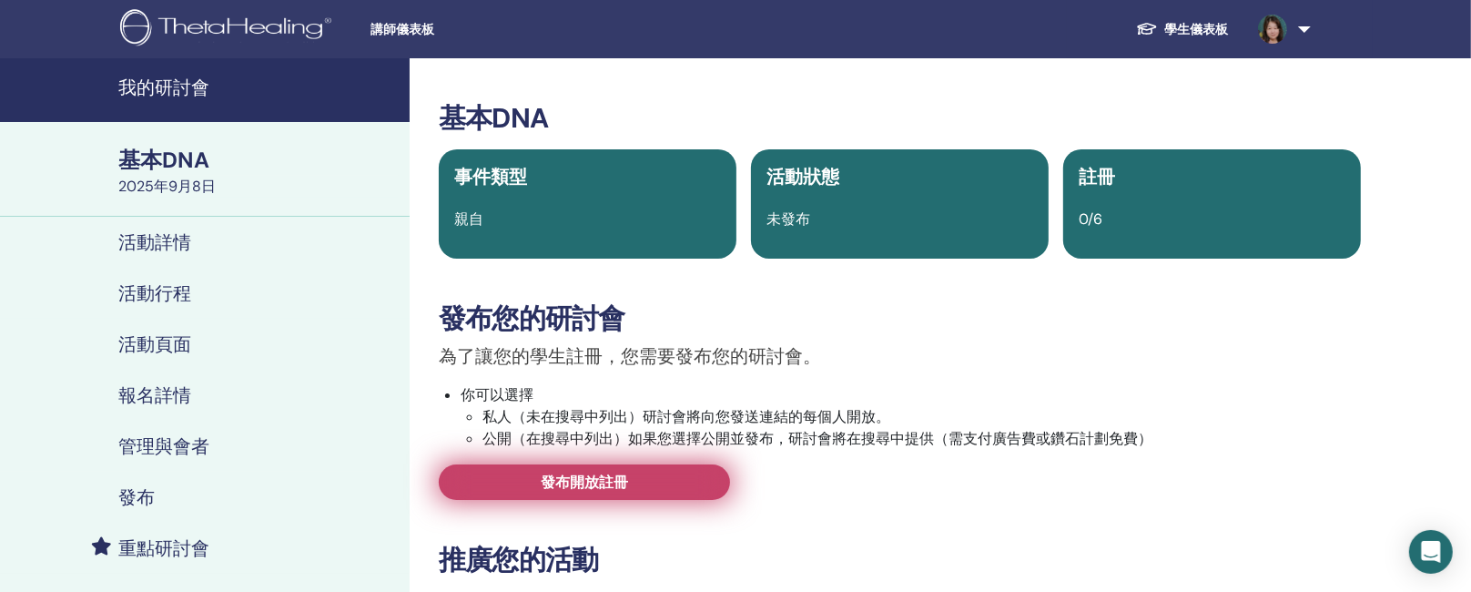
click at [640, 474] on link "發布開放註冊" at bounding box center [584, 481] width 291 height 35
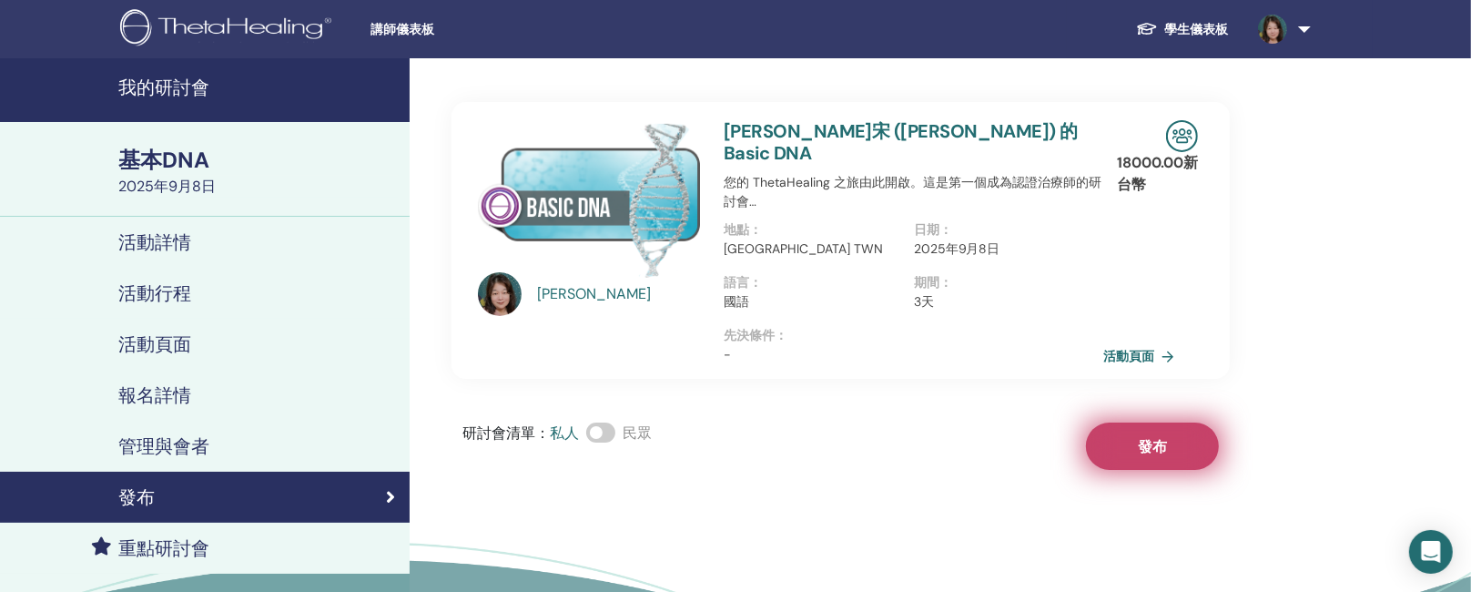
click at [1176, 422] on button "發布" at bounding box center [1152, 445] width 133 height 47
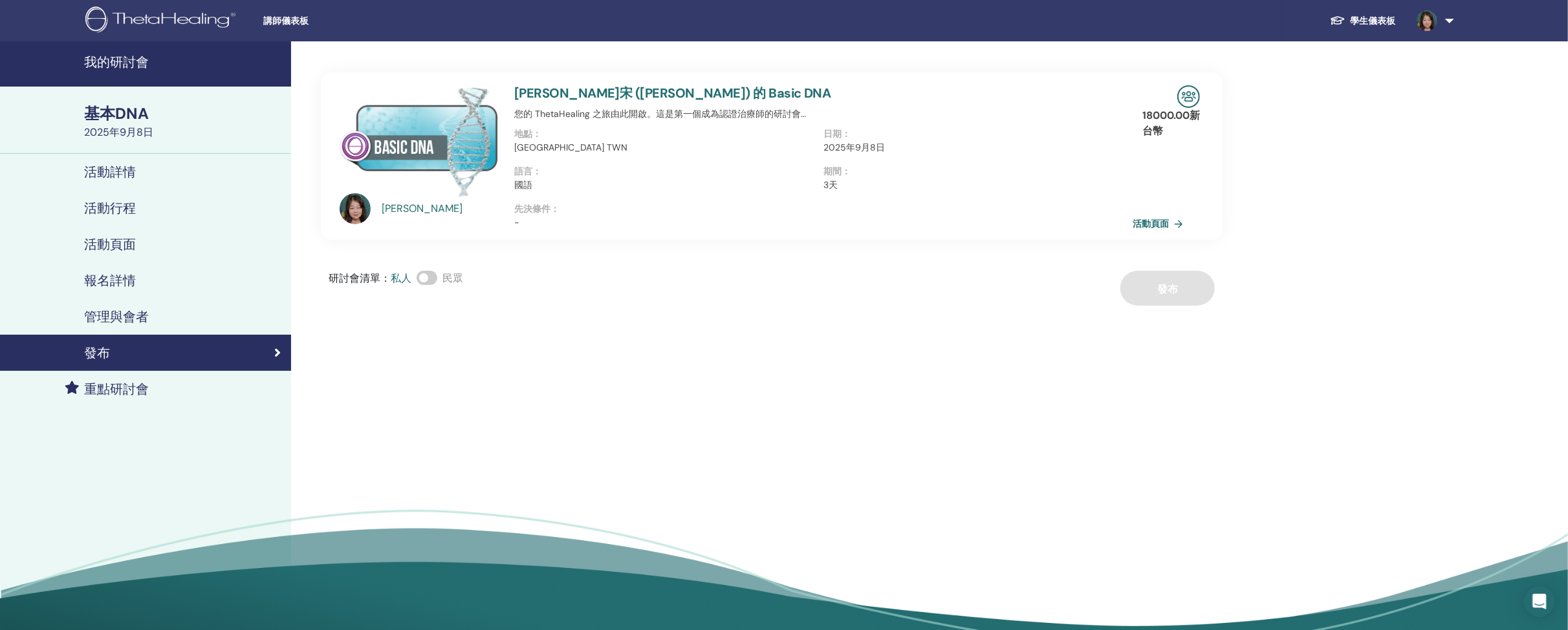
click at [102, 169] on font "活動詳情" at bounding box center [109, 172] width 52 height 17
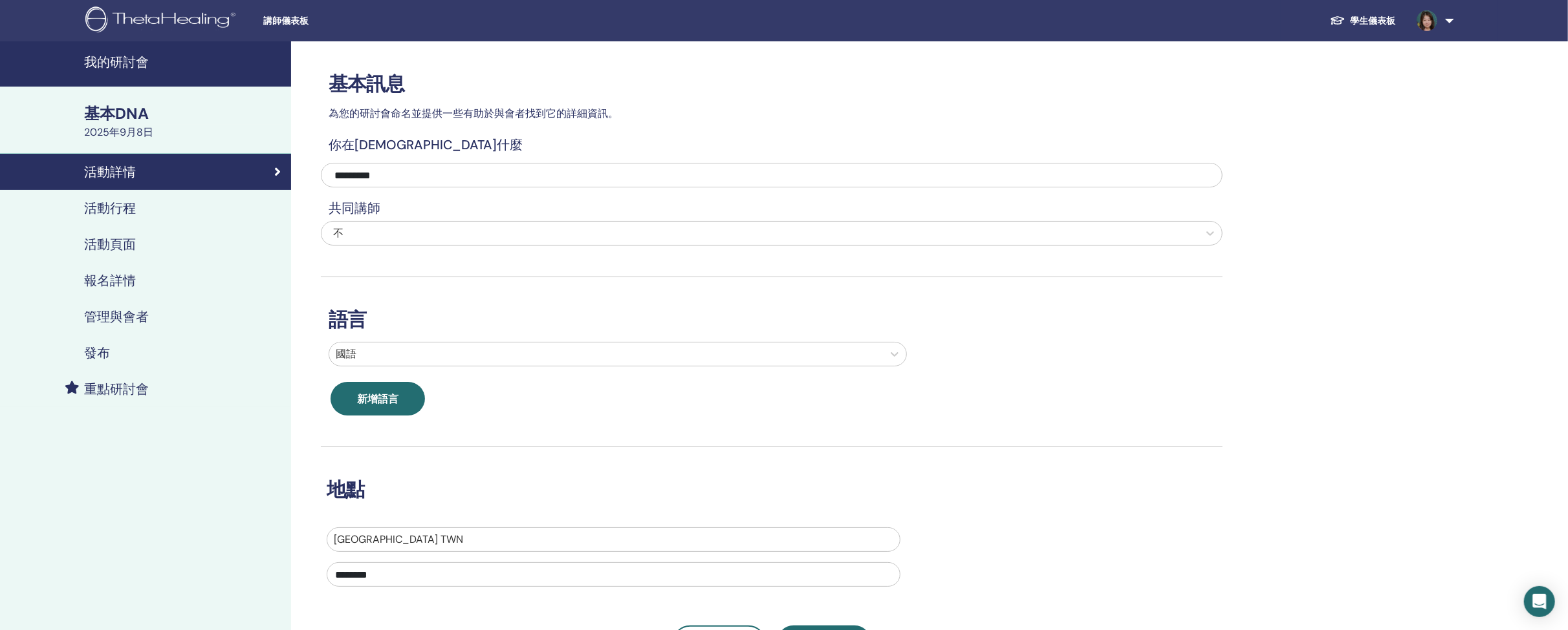
click at [130, 211] on font "活動行程" at bounding box center [109, 208] width 52 height 17
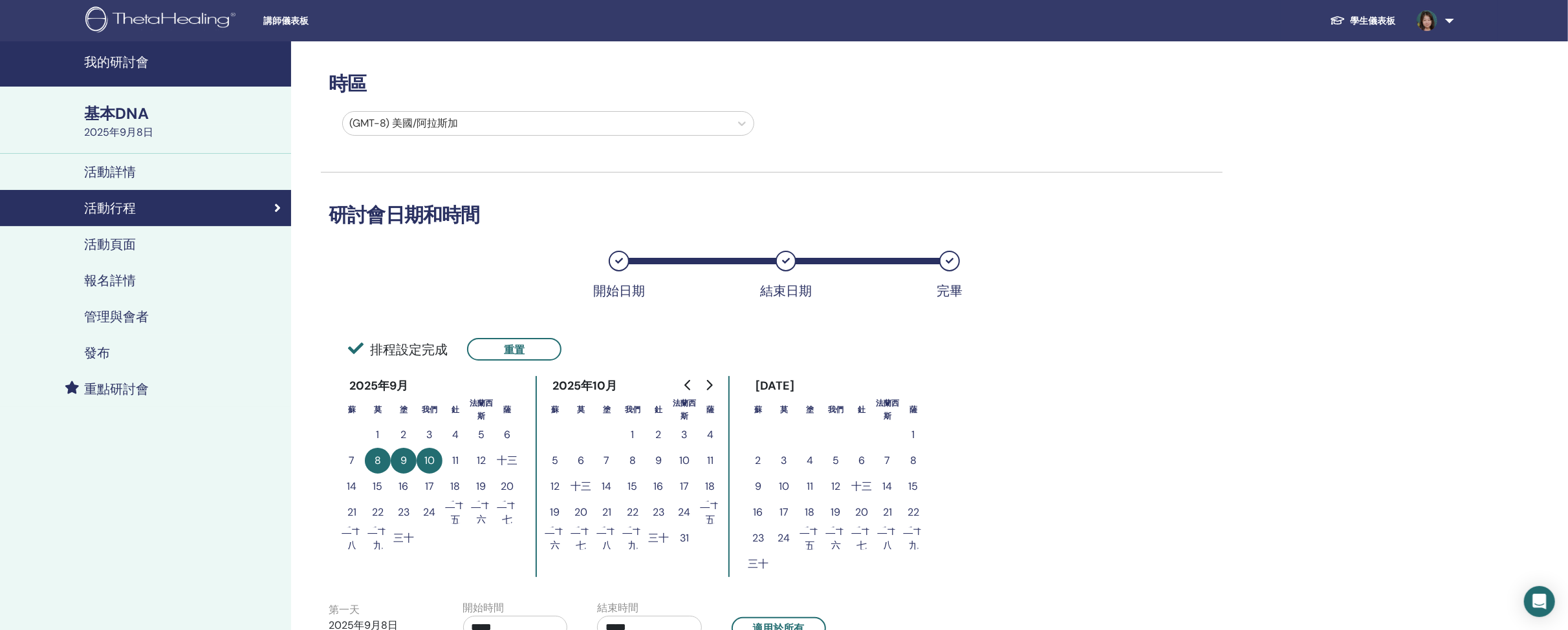
click at [121, 243] on font "活動頁面" at bounding box center [109, 244] width 52 height 17
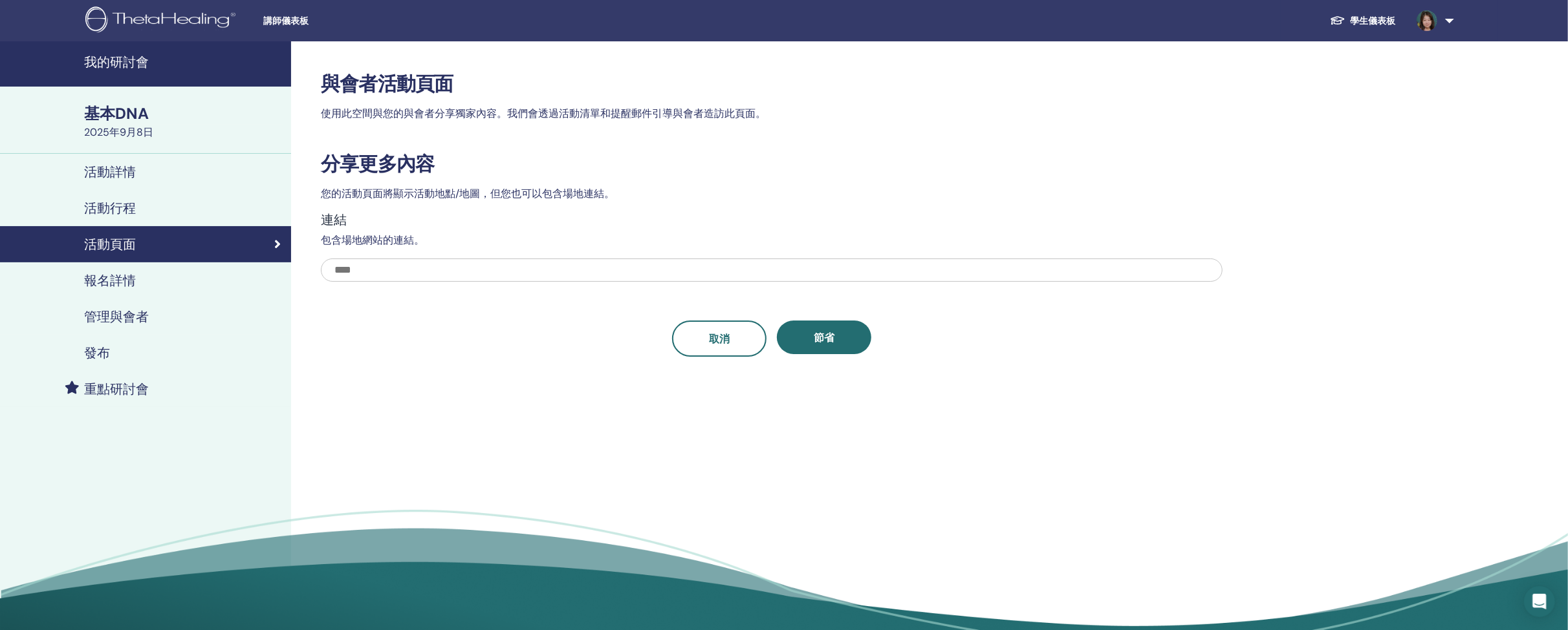
click at [114, 267] on link "報名詳情" at bounding box center [146, 281] width 291 height 36
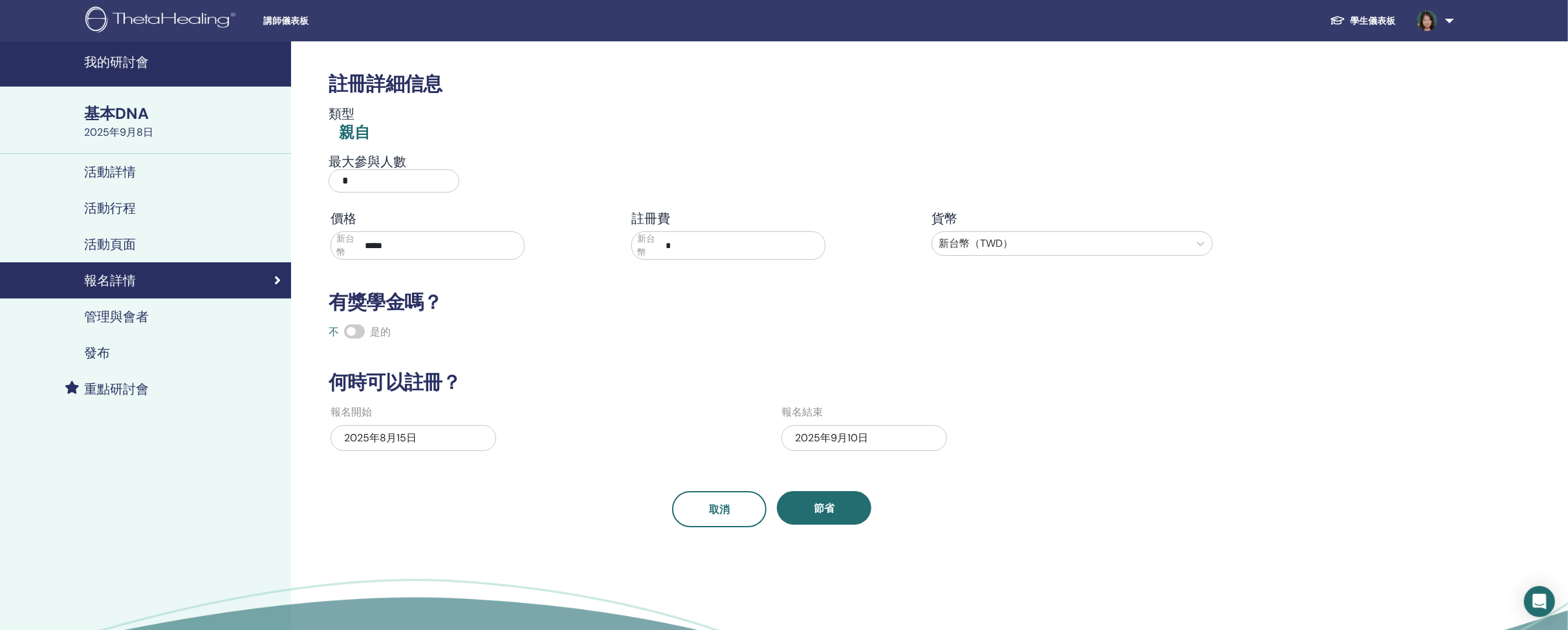
click at [127, 317] on font "管理與會者" at bounding box center [116, 317] width 65 height 17
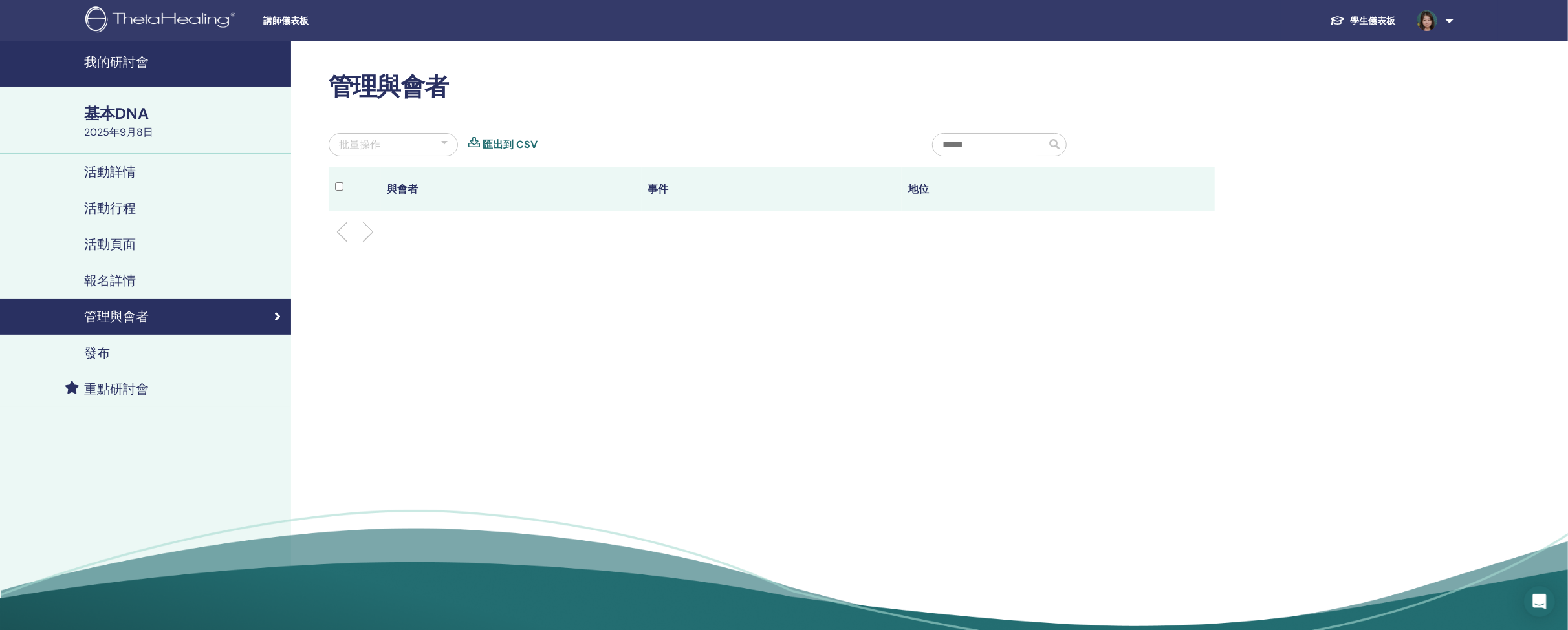
click at [98, 349] on font "發布" at bounding box center [97, 353] width 26 height 17
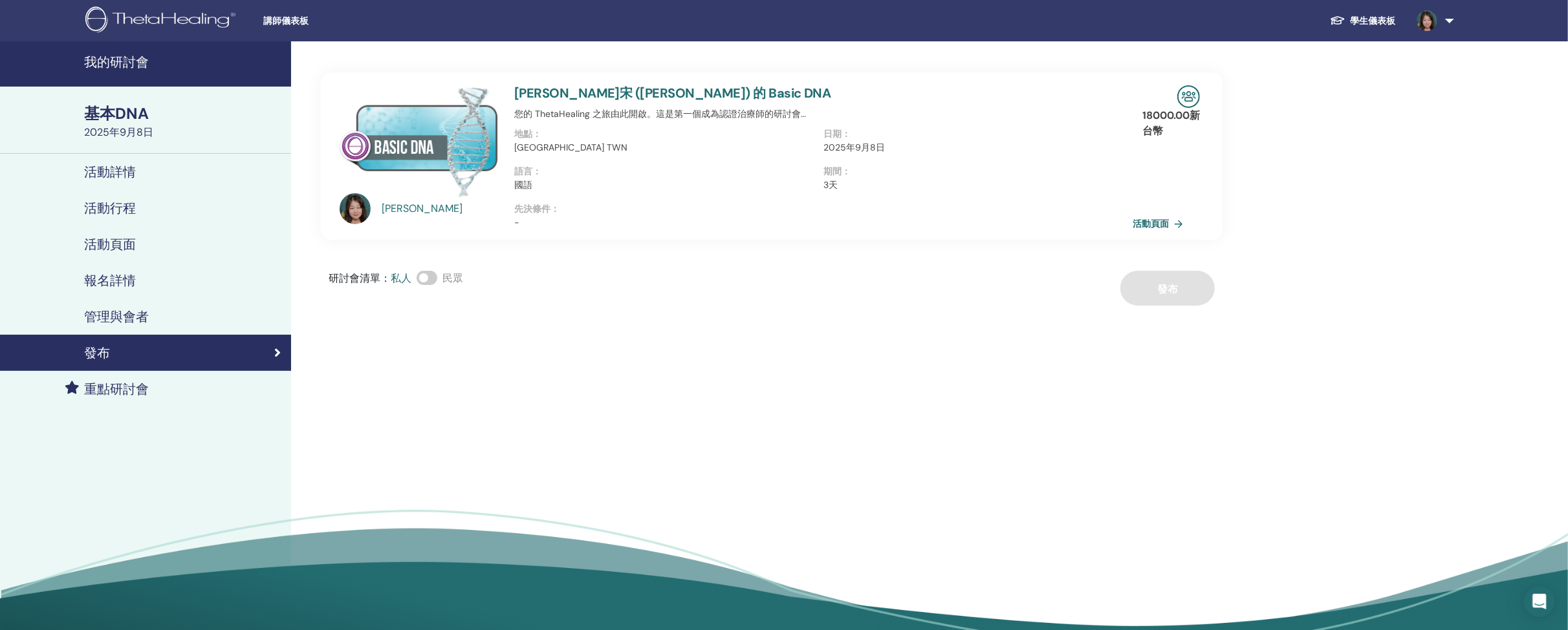
click at [134, 119] on font "基本DNA" at bounding box center [116, 114] width 65 height 20
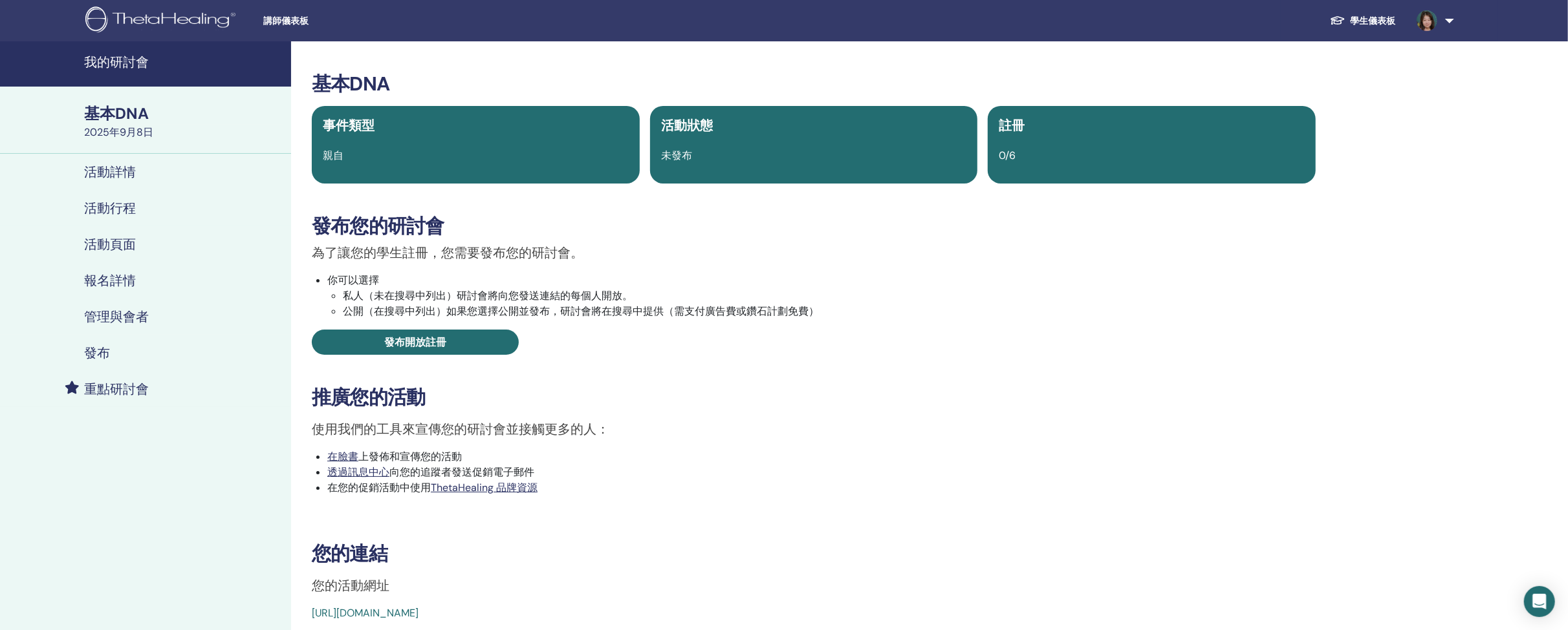
scroll to position [477, 0]
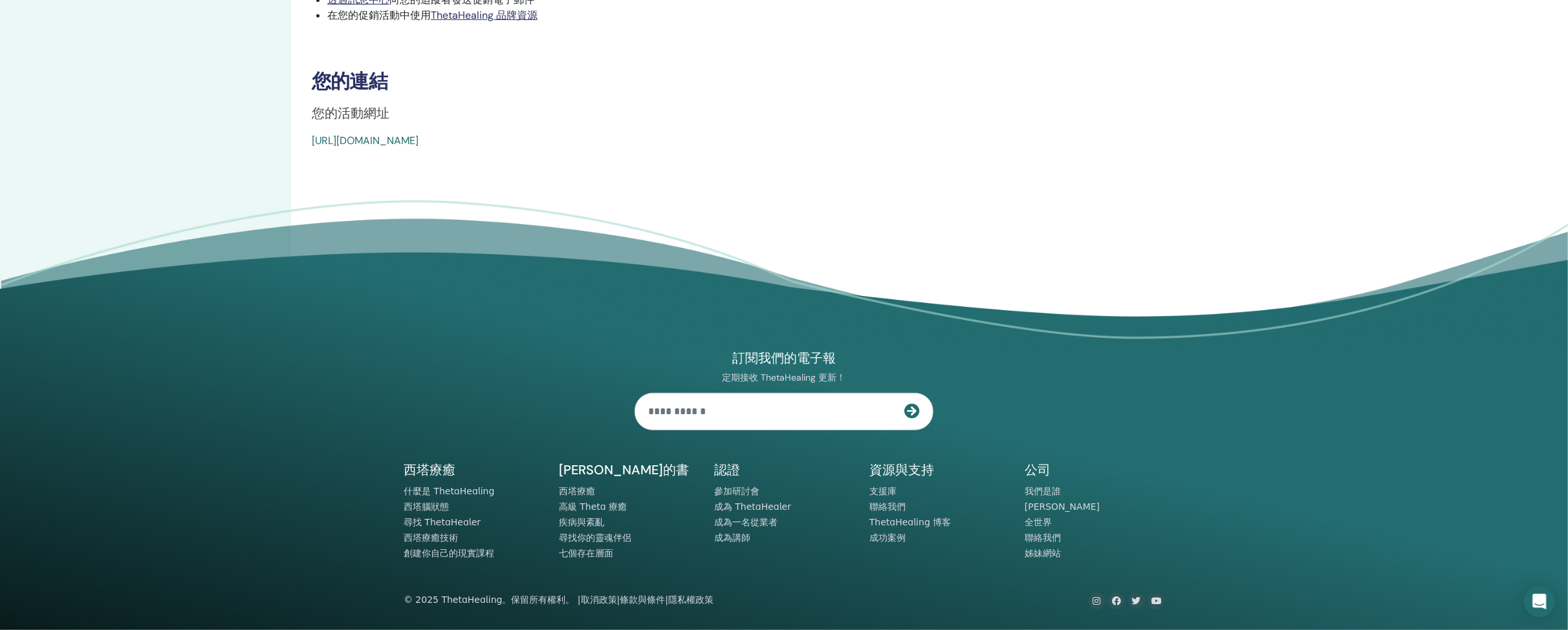
drag, startPoint x: 306, startPoint y: 151, endPoint x: 654, endPoint y: 162, distance: 348.2
copy font "https://www.thetahealing.com/seminar-374894-details.html"
